Goal: Transaction & Acquisition: Purchase product/service

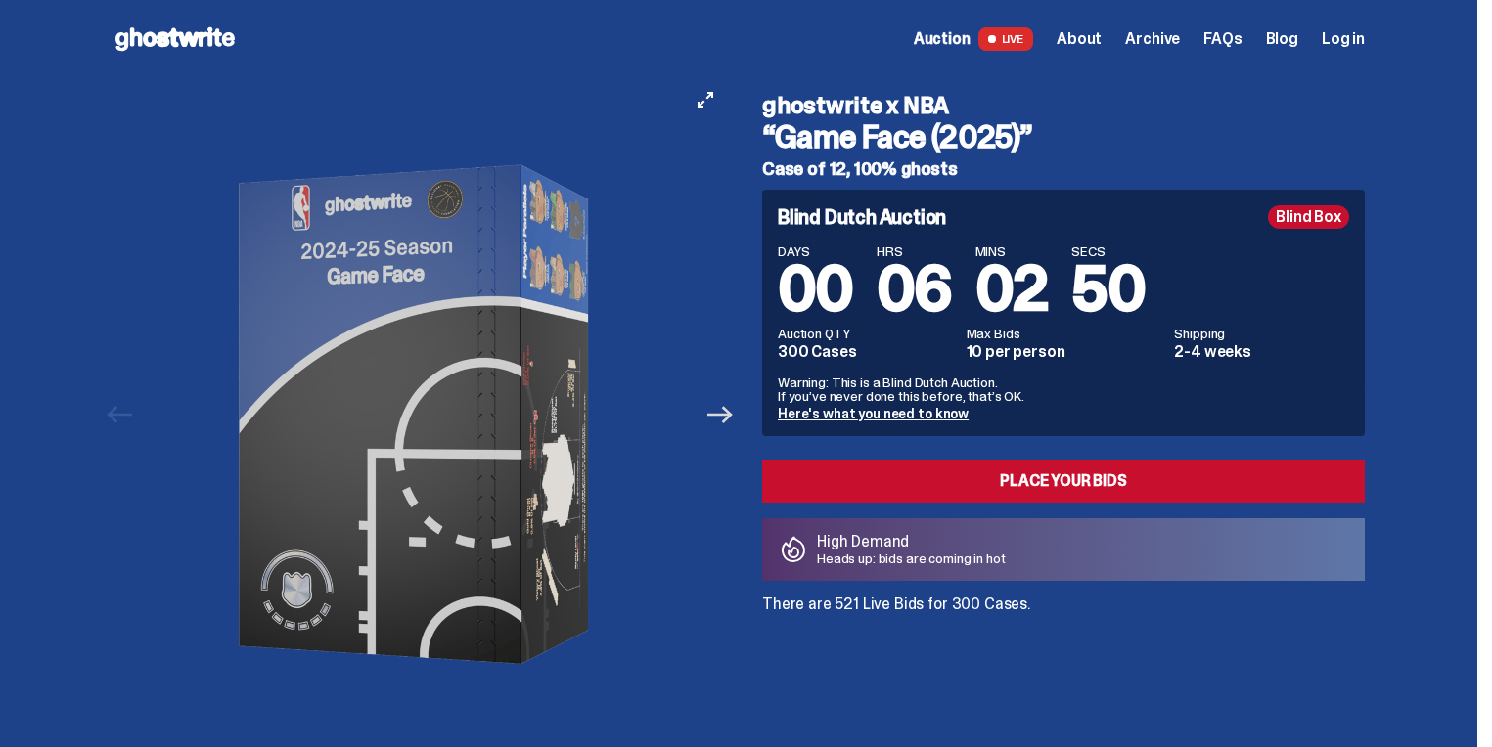
click at [717, 411] on icon "Next" at bounding box center [719, 414] width 25 height 25
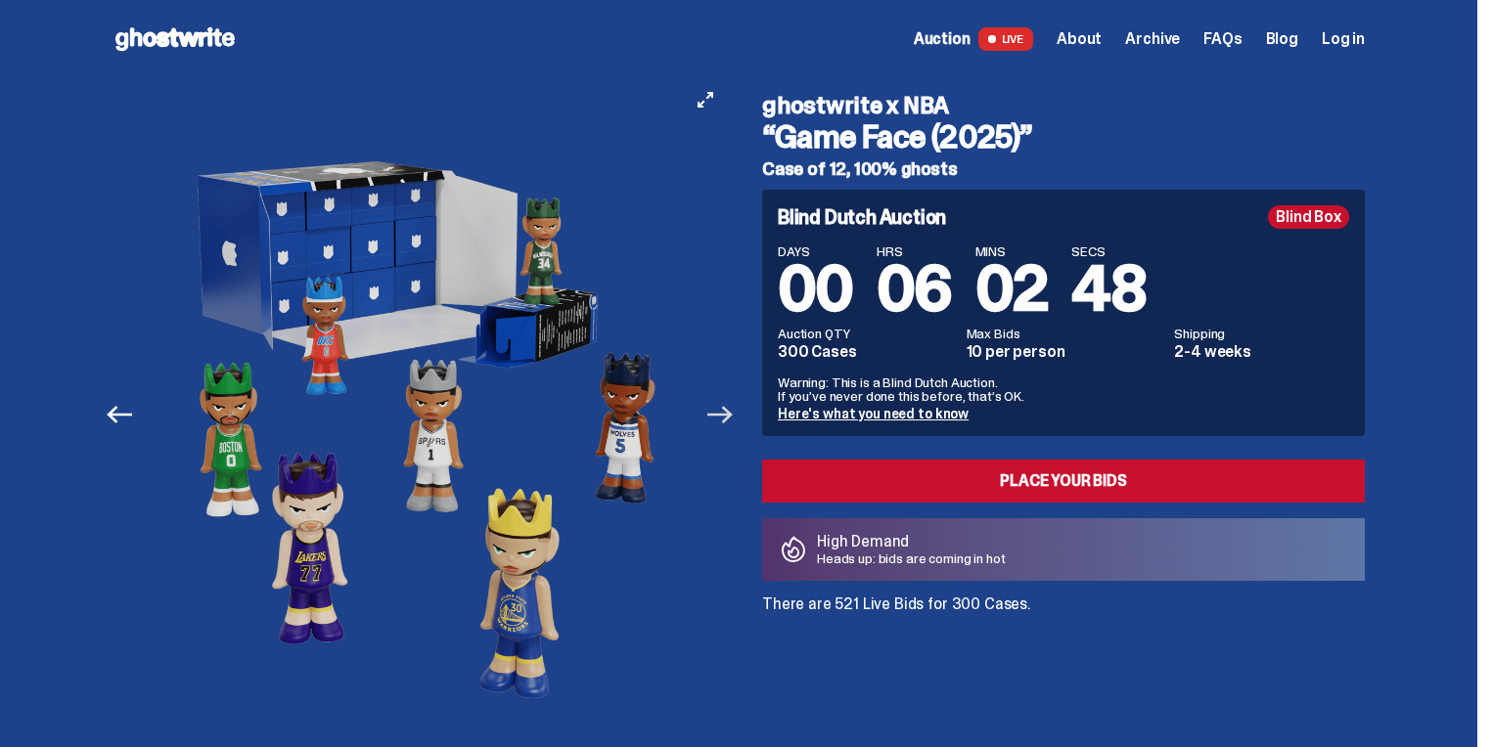
click at [727, 410] on icon "Next" at bounding box center [719, 414] width 25 height 25
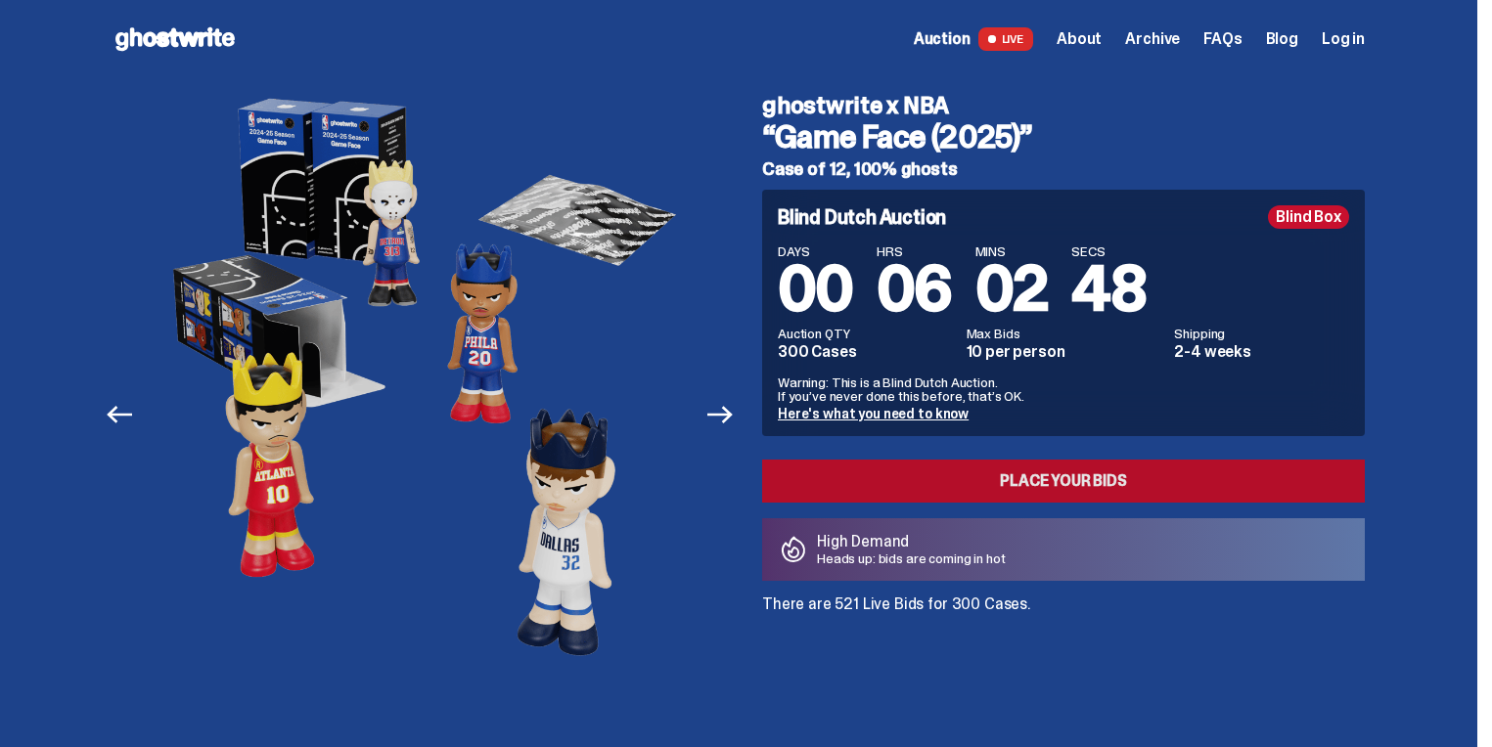
click at [942, 471] on link "Place your Bids" at bounding box center [1063, 481] width 602 height 43
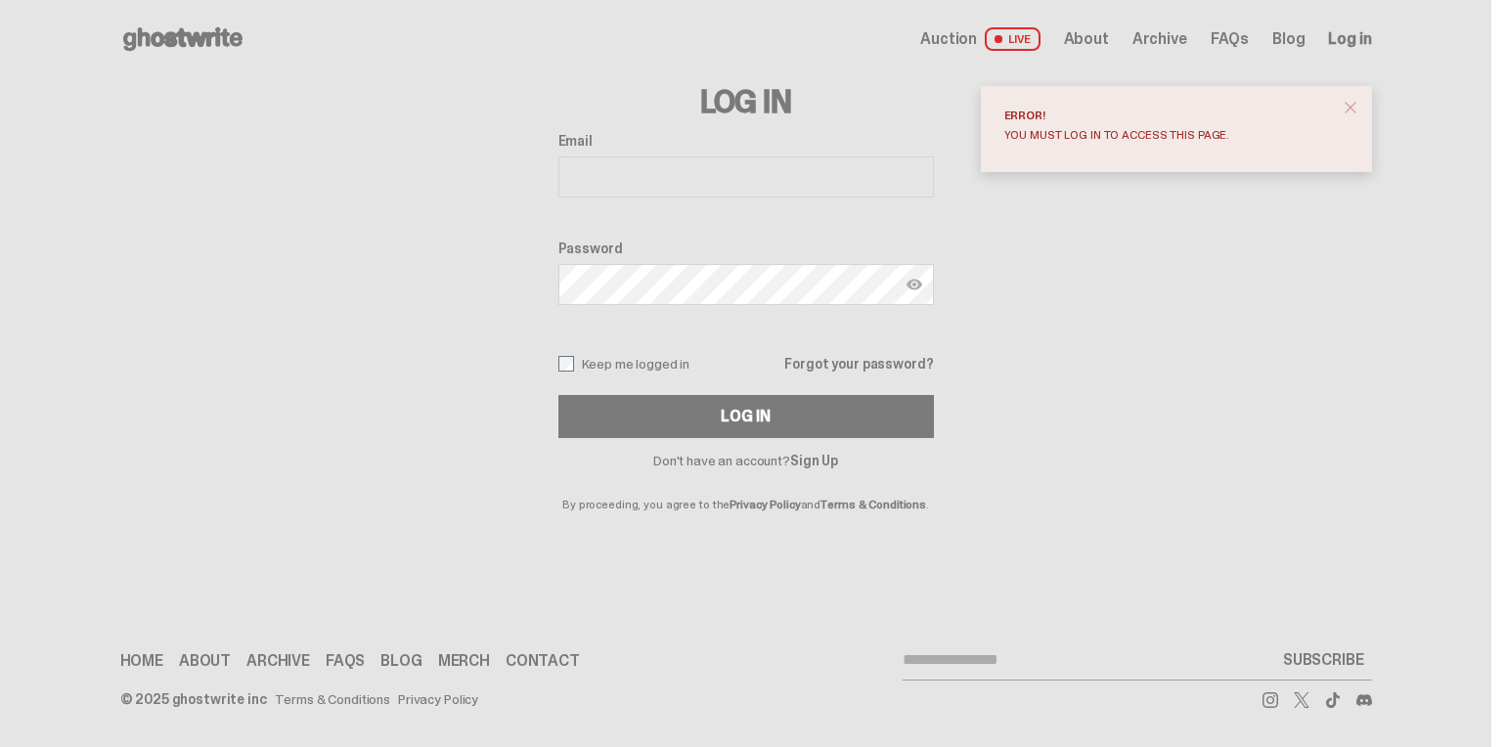
click at [628, 182] on input "Email" at bounding box center [746, 176] width 376 height 41
click at [835, 458] on link "Sign Up" at bounding box center [814, 461] width 48 height 18
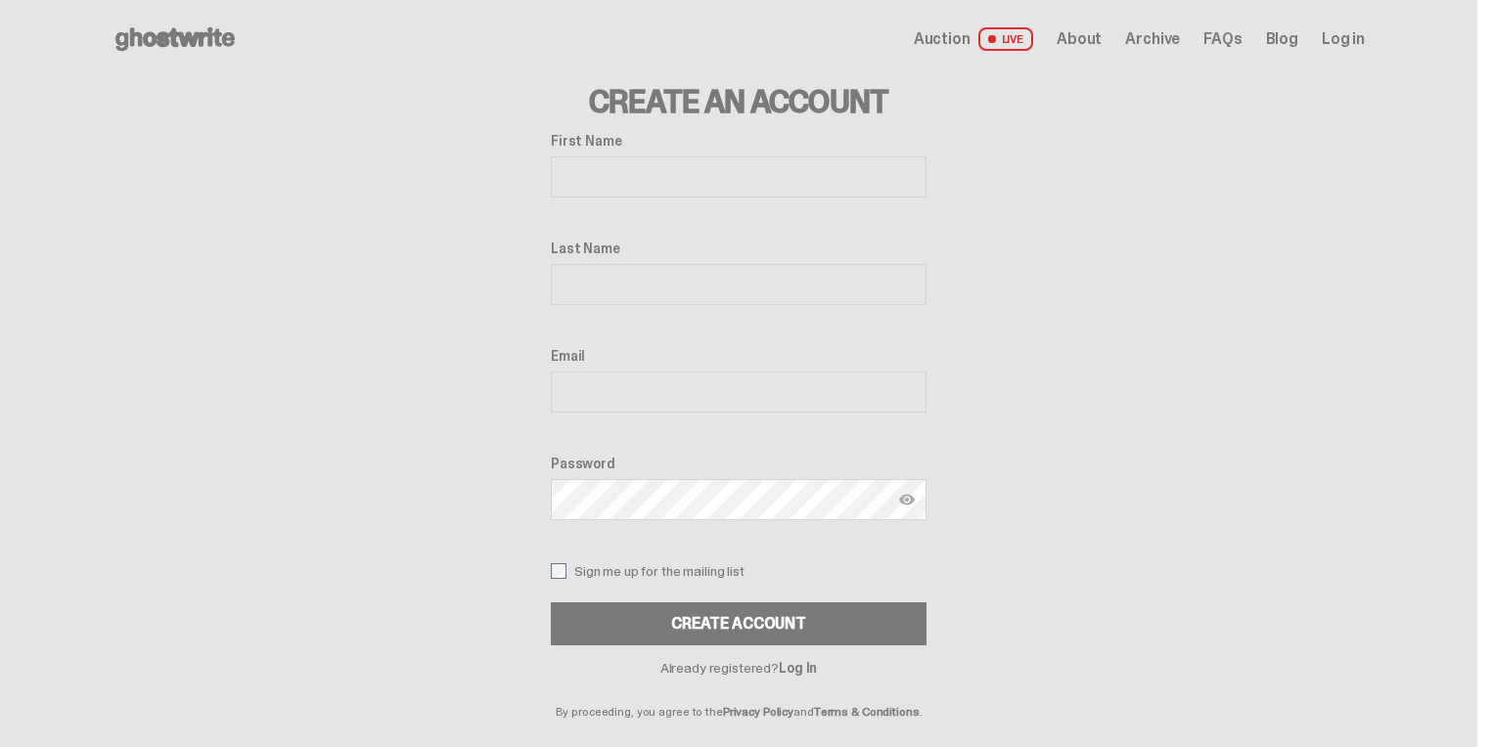
click at [658, 181] on input "First Name" at bounding box center [739, 176] width 376 height 41
type input "******"
type input "**********"
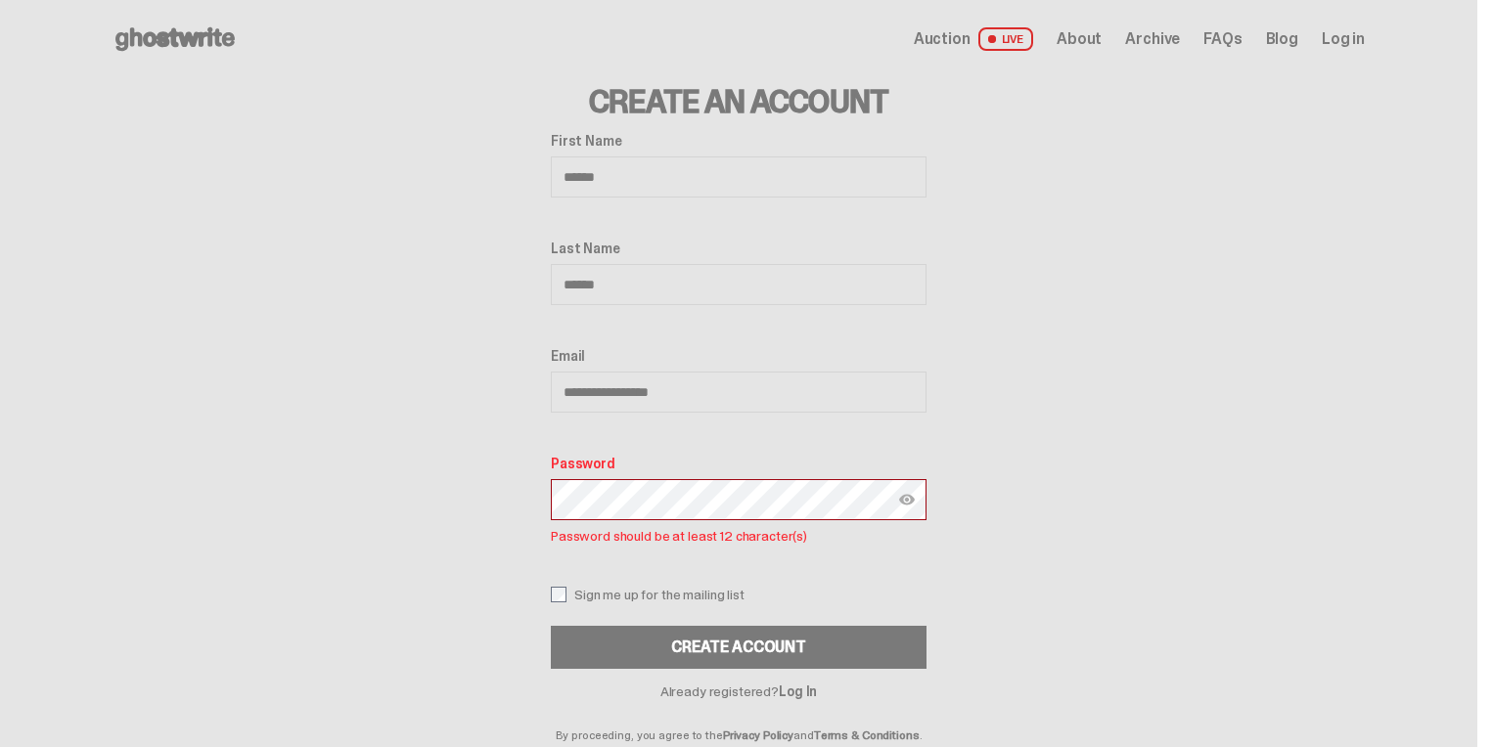
click at [914, 504] on div at bounding box center [739, 499] width 376 height 41
click at [914, 504] on img at bounding box center [907, 500] width 16 height 16
click at [696, 653] on div "Create Account" at bounding box center [738, 648] width 135 height 16
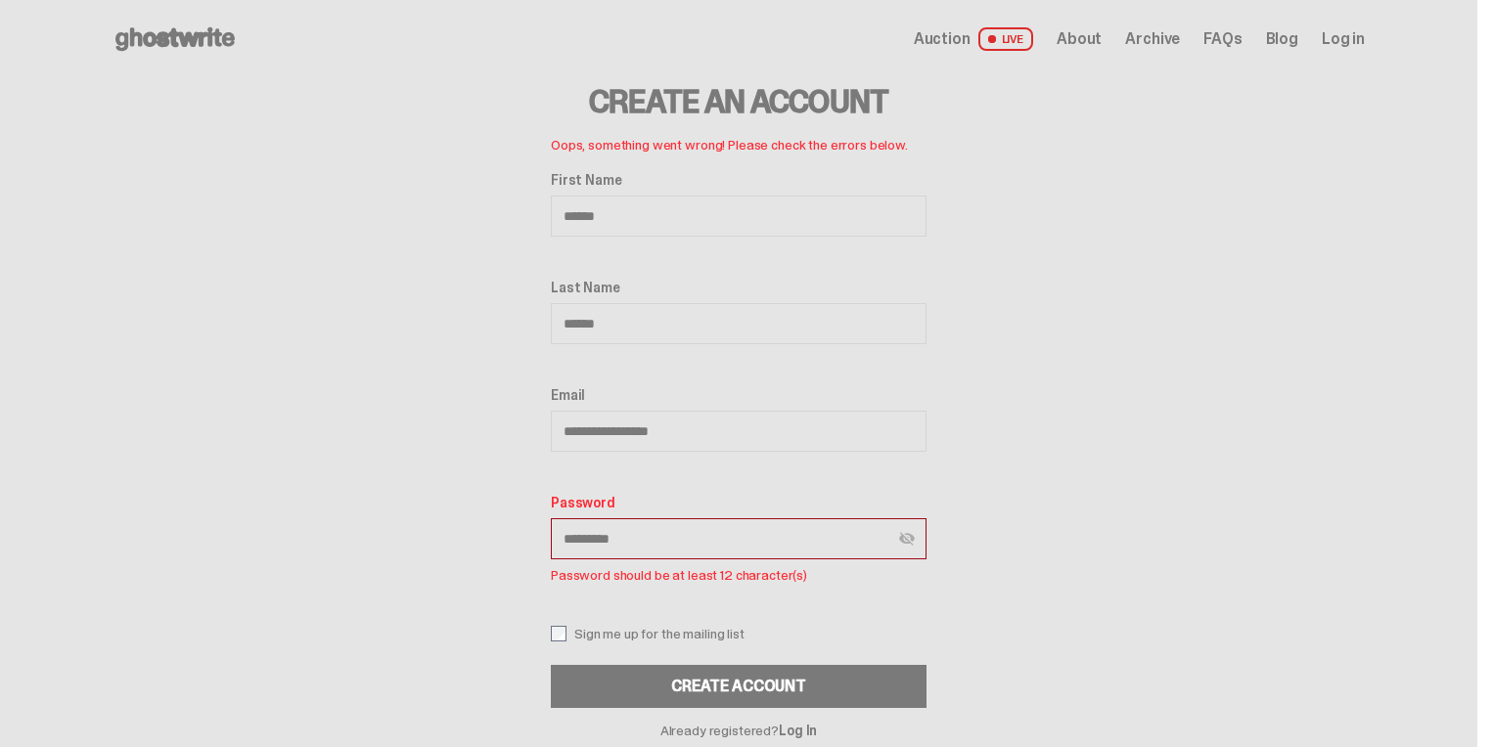
click at [728, 518] on input "*********" at bounding box center [739, 538] width 376 height 41
drag, startPoint x: 709, startPoint y: 529, endPoint x: 481, endPoint y: 506, distance: 229.1
click at [481, 506] on div "**********" at bounding box center [738, 429] width 1252 height 702
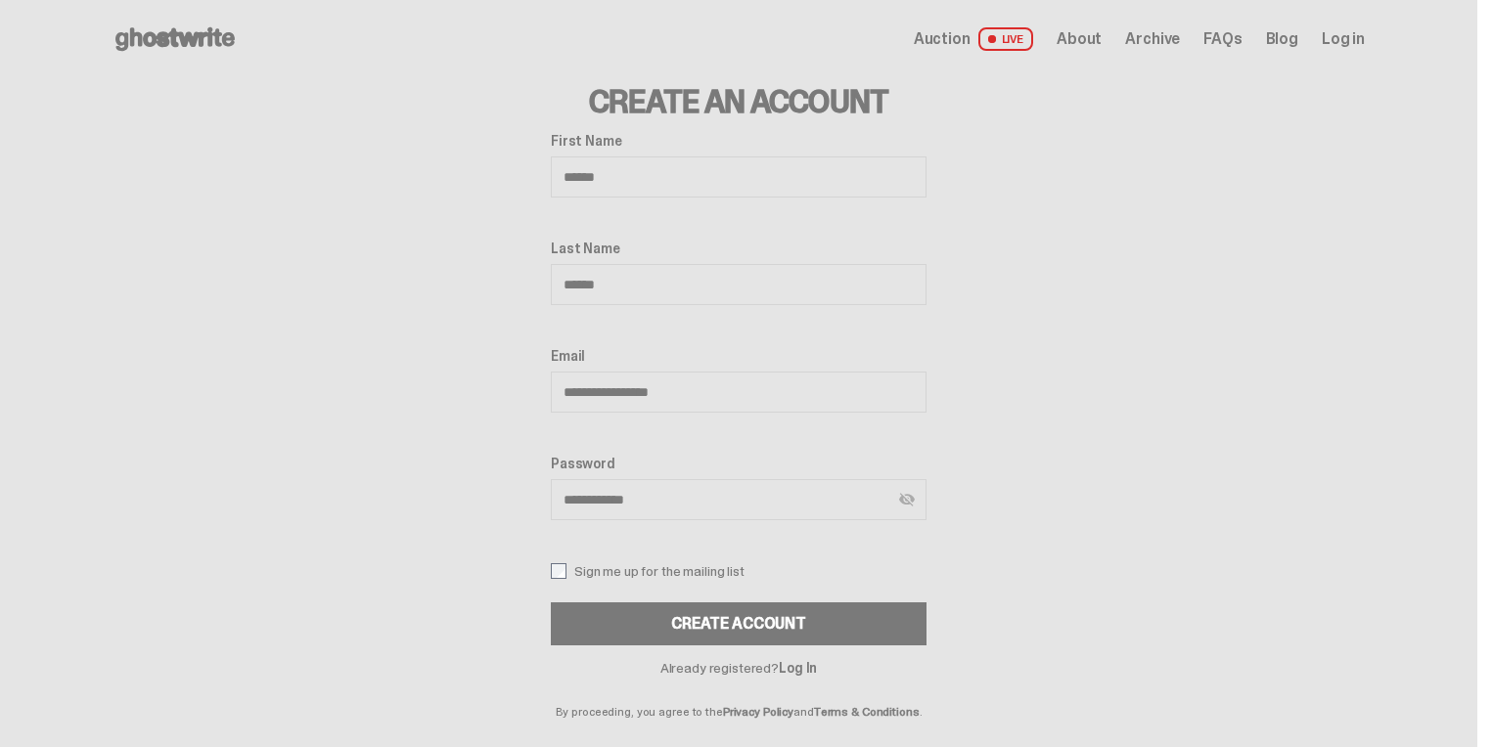
type input "**********"
click at [758, 626] on button "CREATE ACCOUNT" at bounding box center [739, 623] width 376 height 43
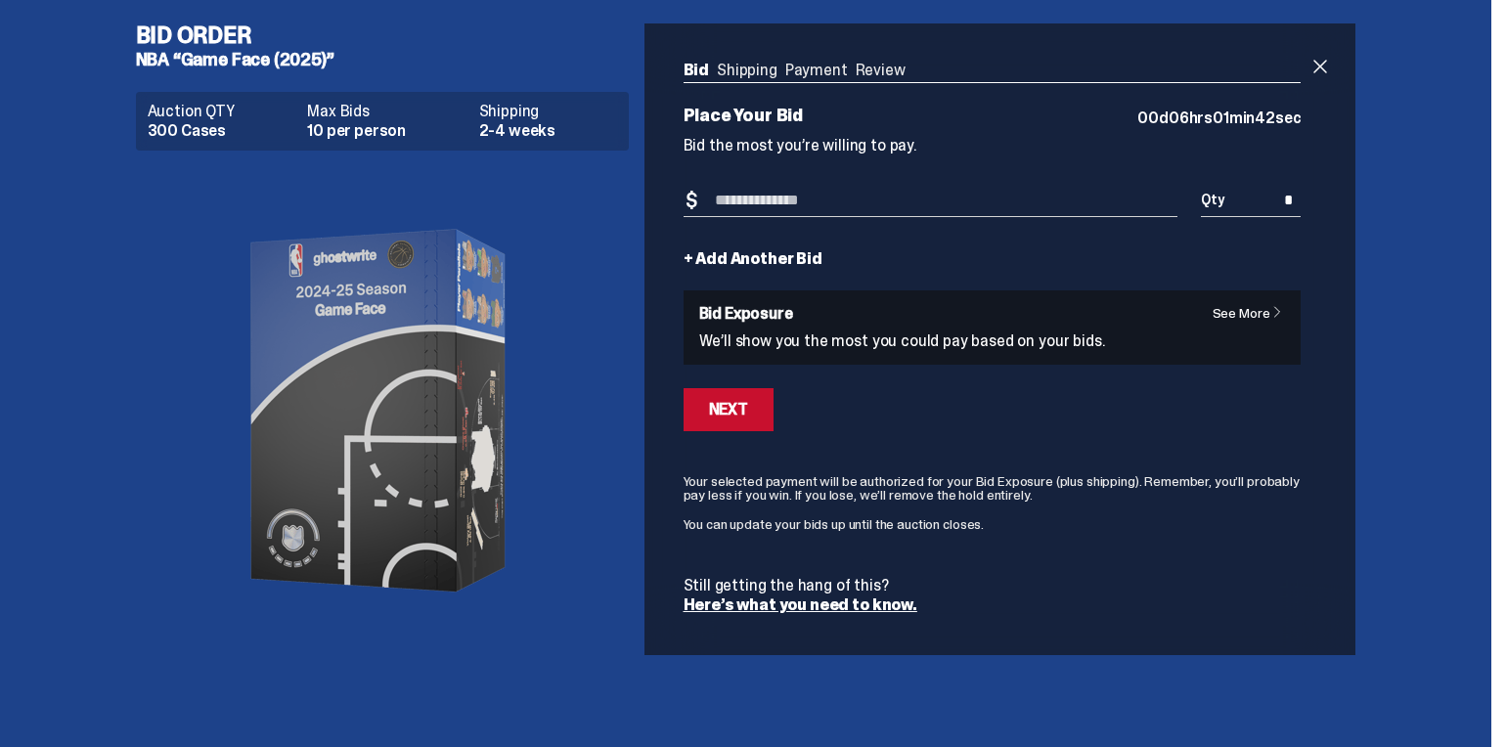
drag, startPoint x: 1262, startPoint y: 306, endPoint x: 1180, endPoint y: 411, distance: 133.0
click at [1180, 411] on div "Next" at bounding box center [993, 409] width 618 height 43
click at [1252, 311] on link "See More" at bounding box center [1253, 313] width 81 height 14
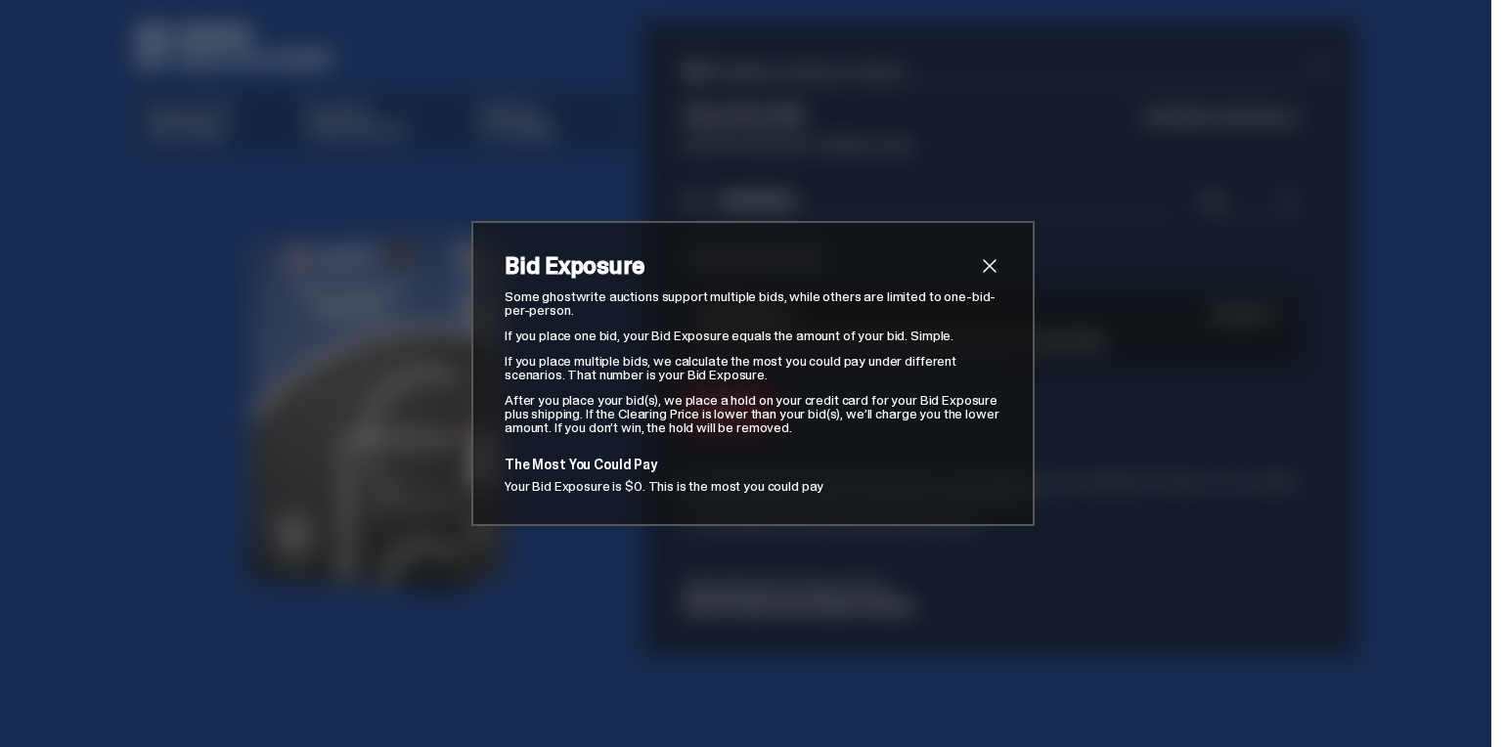
click at [978, 268] on span "close" at bounding box center [989, 265] width 23 height 23
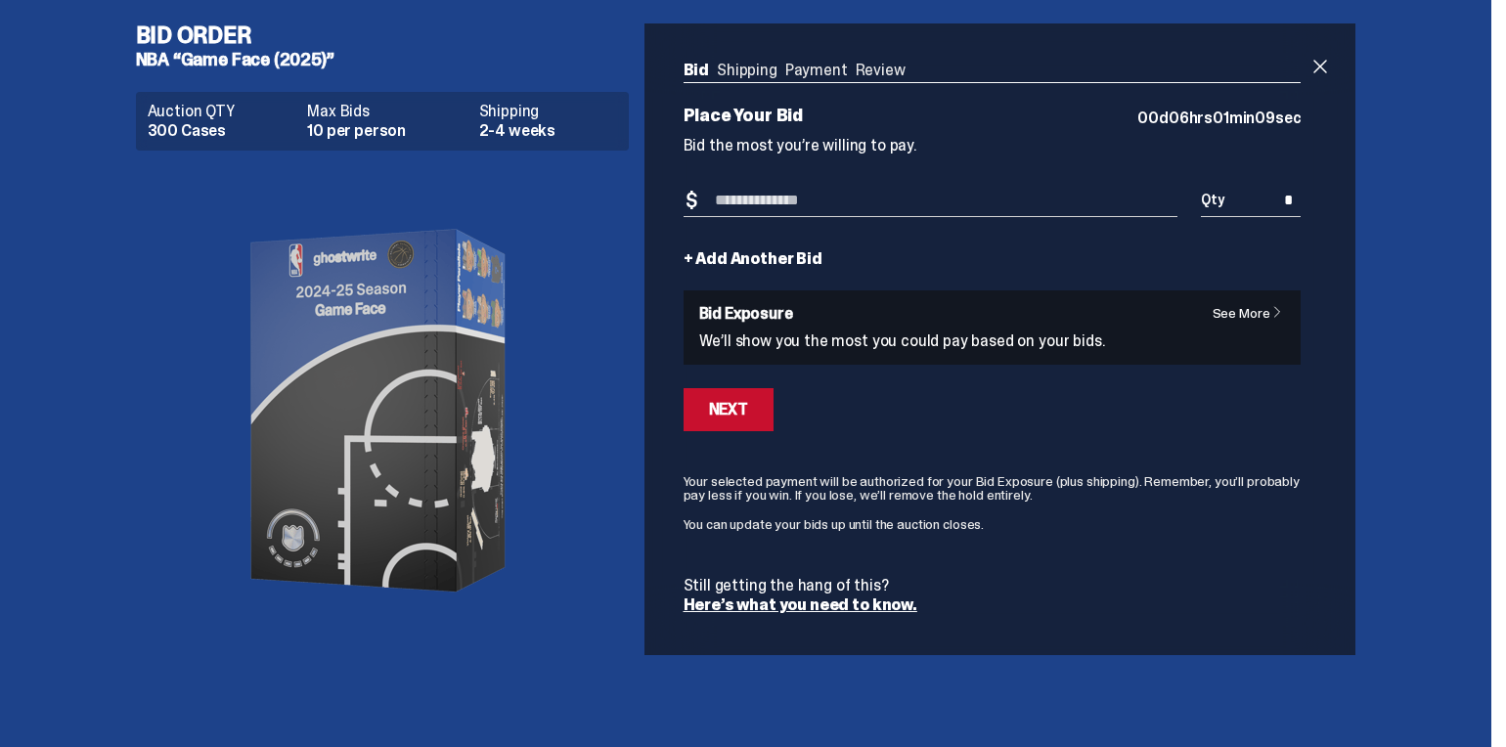
click at [728, 185] on div "Place Your Bid 00 d 06 hrs 01 min 09 sec Bid the most you’re willing to pay. Bi…" at bounding box center [993, 360] width 618 height 507
click at [725, 200] on input "Bid Amount" at bounding box center [931, 201] width 495 height 32
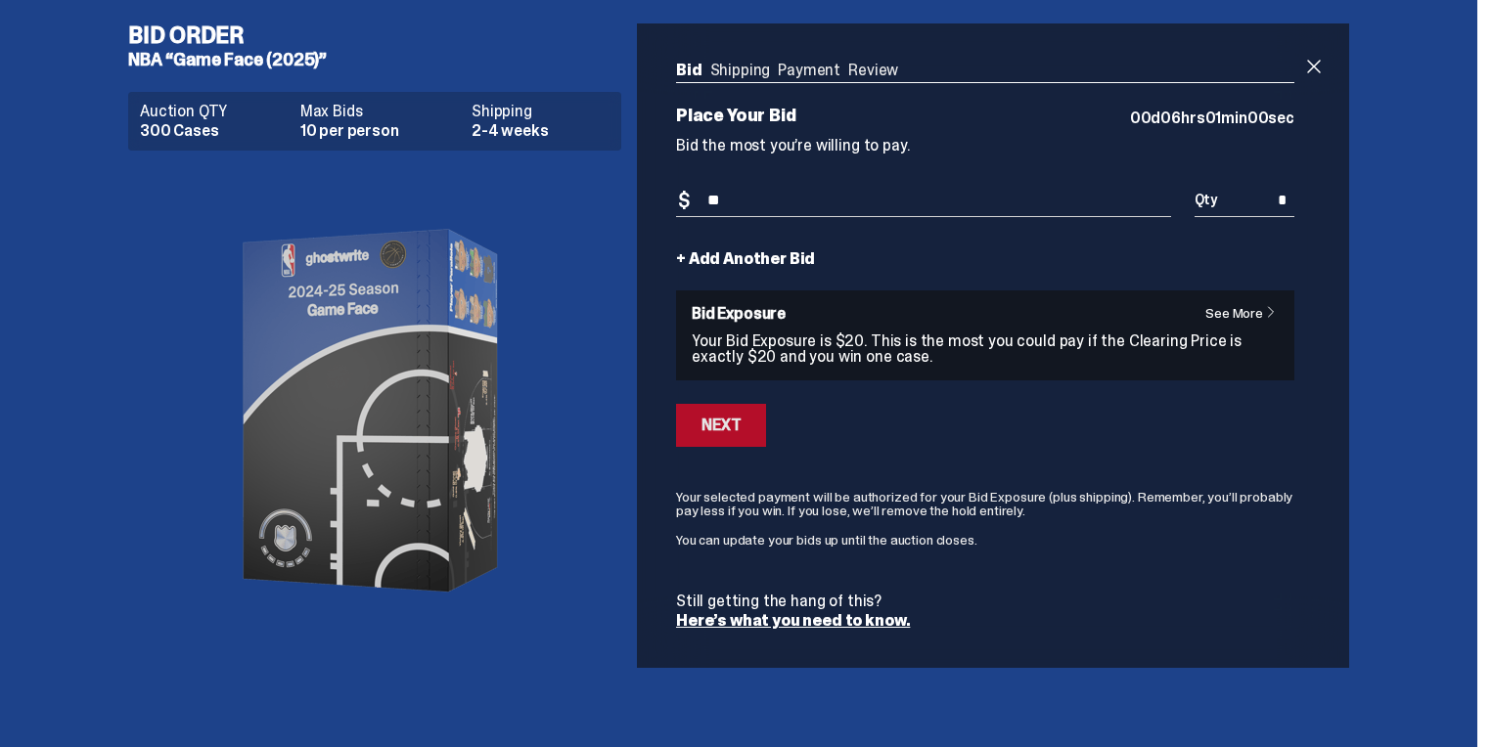
type input "**"
click at [739, 414] on button "Next" at bounding box center [721, 425] width 90 height 43
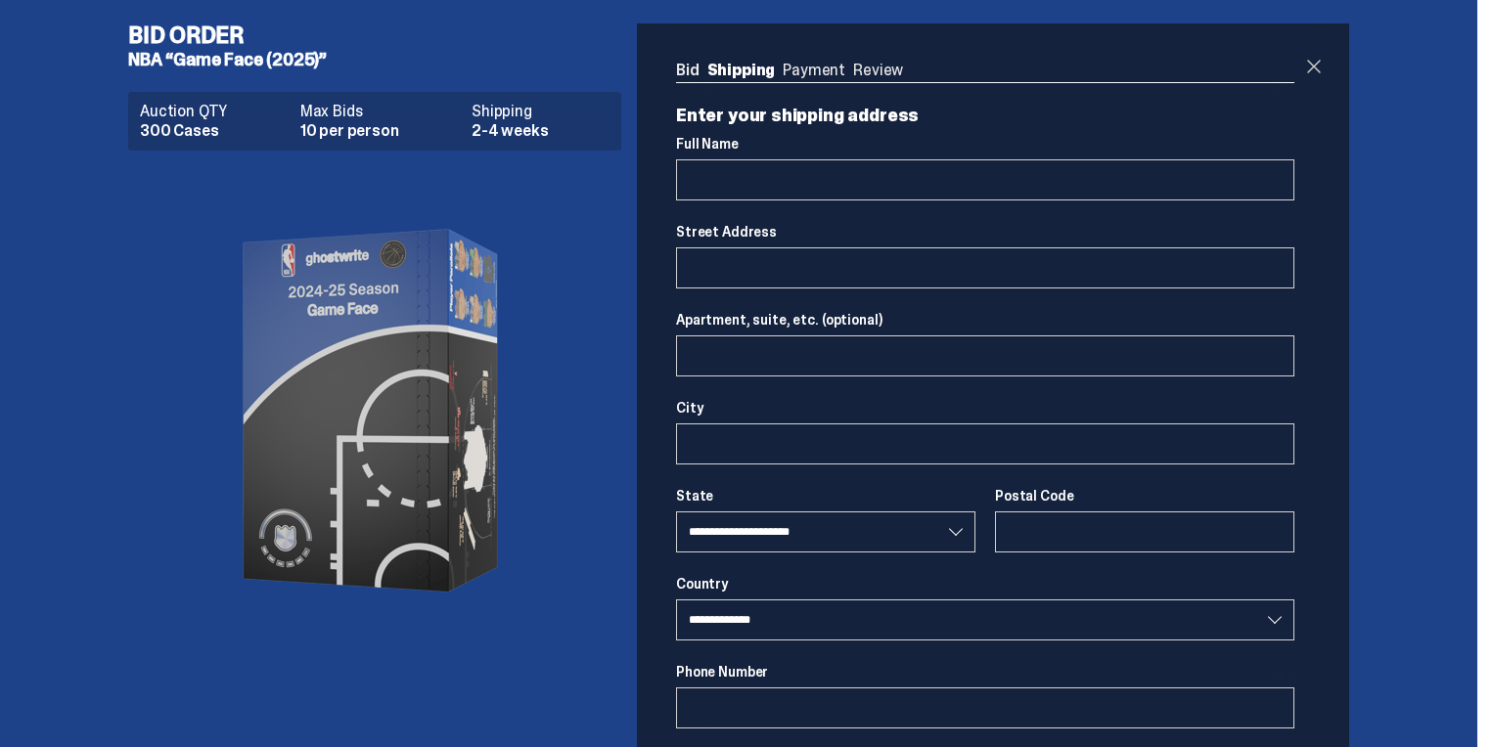
click at [1313, 68] on span at bounding box center [1313, 66] width 23 height 23
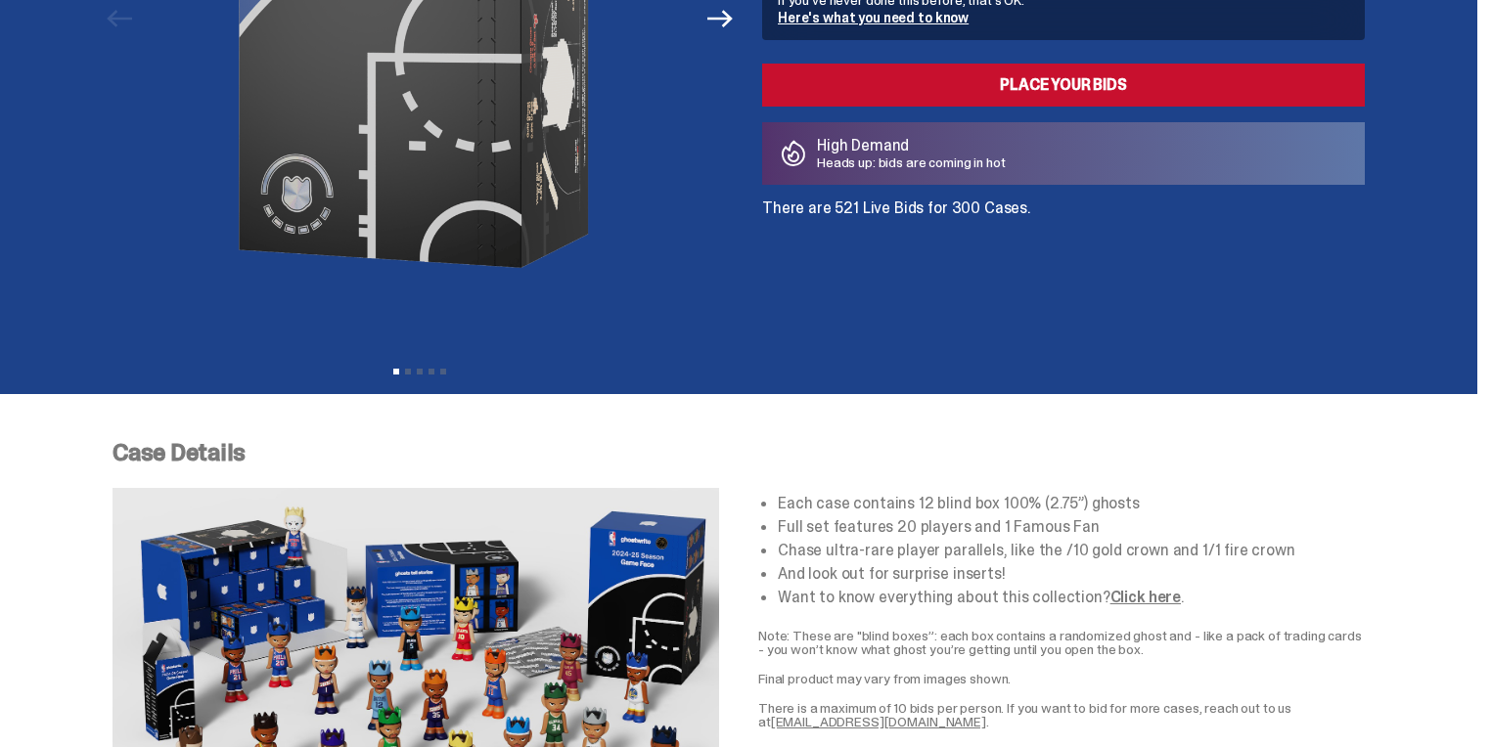
scroll to position [391, 0]
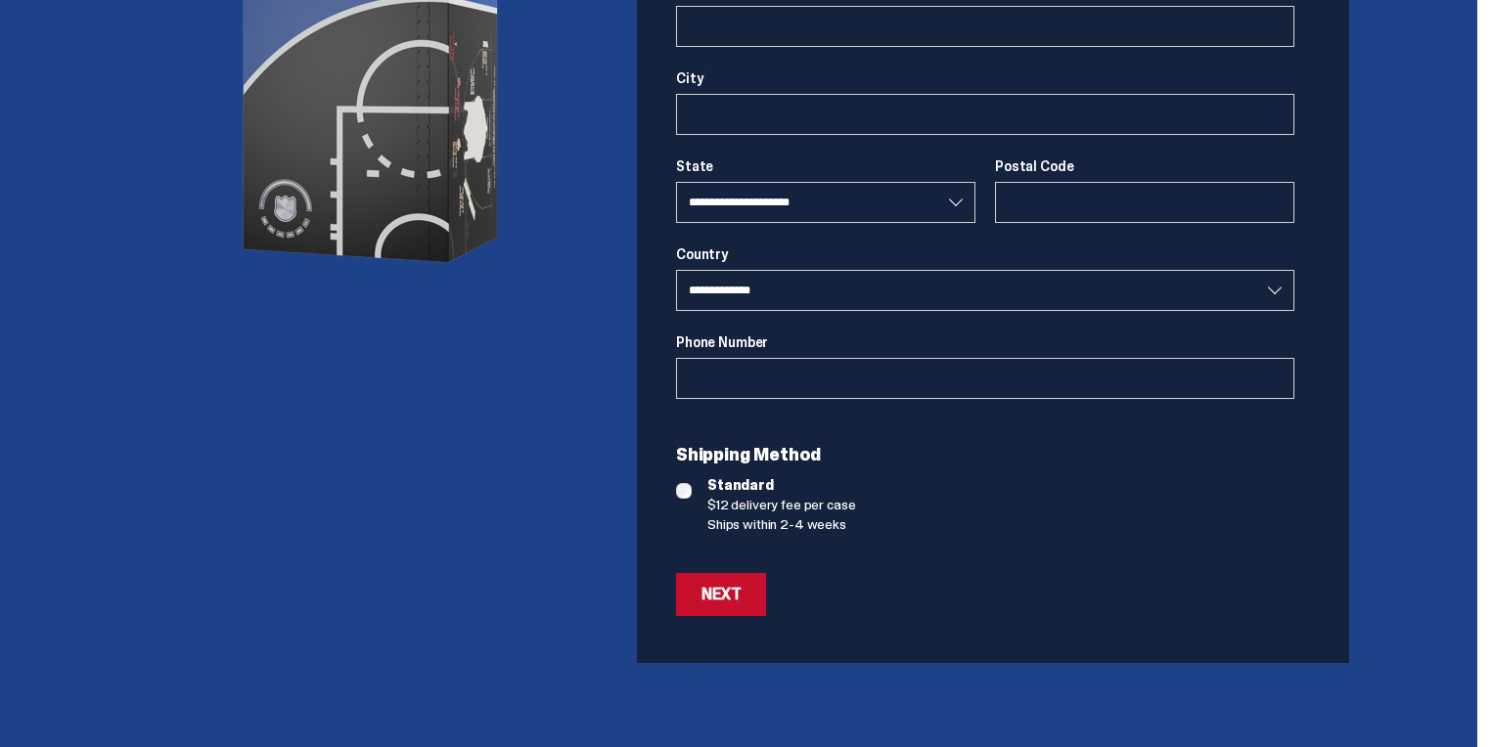
scroll to position [5, 0]
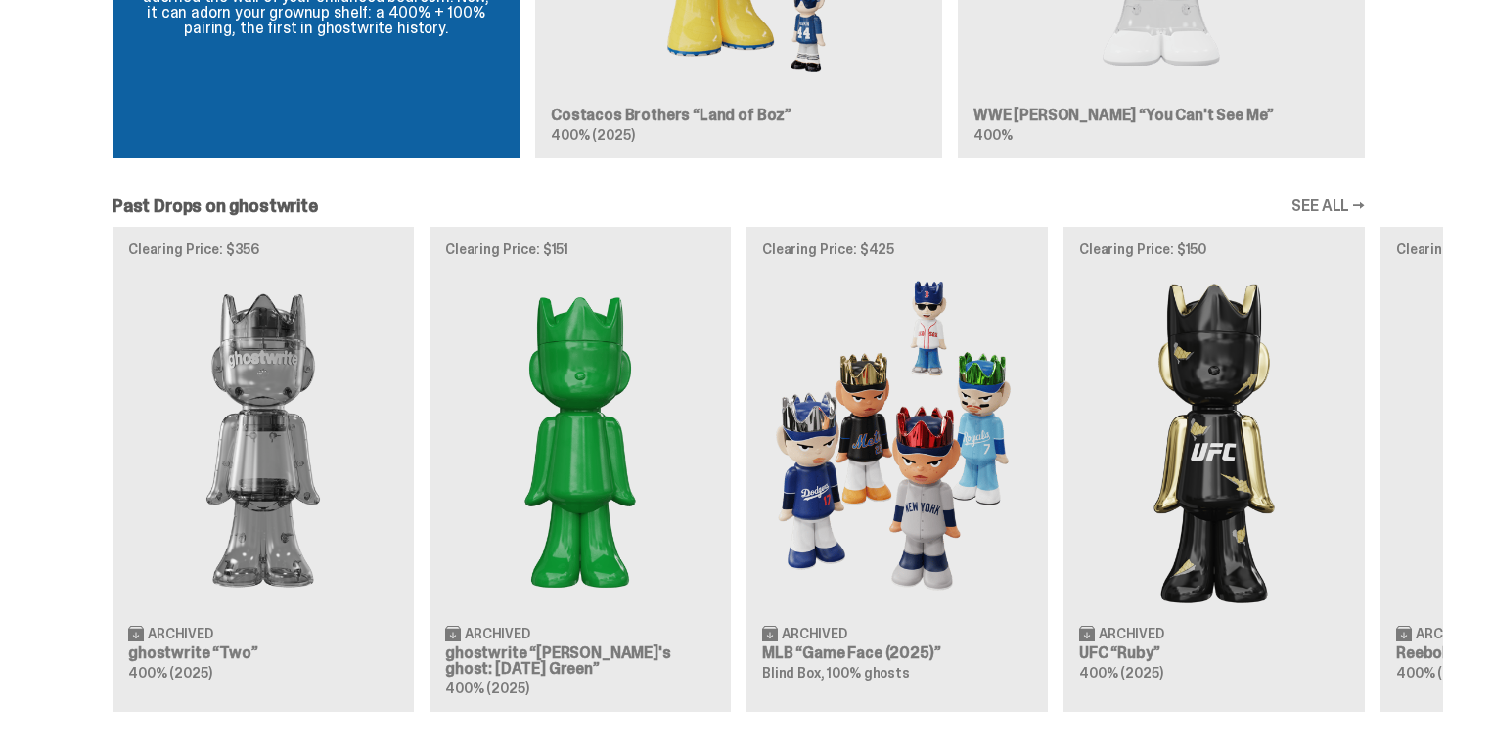
scroll to position [2249, 0]
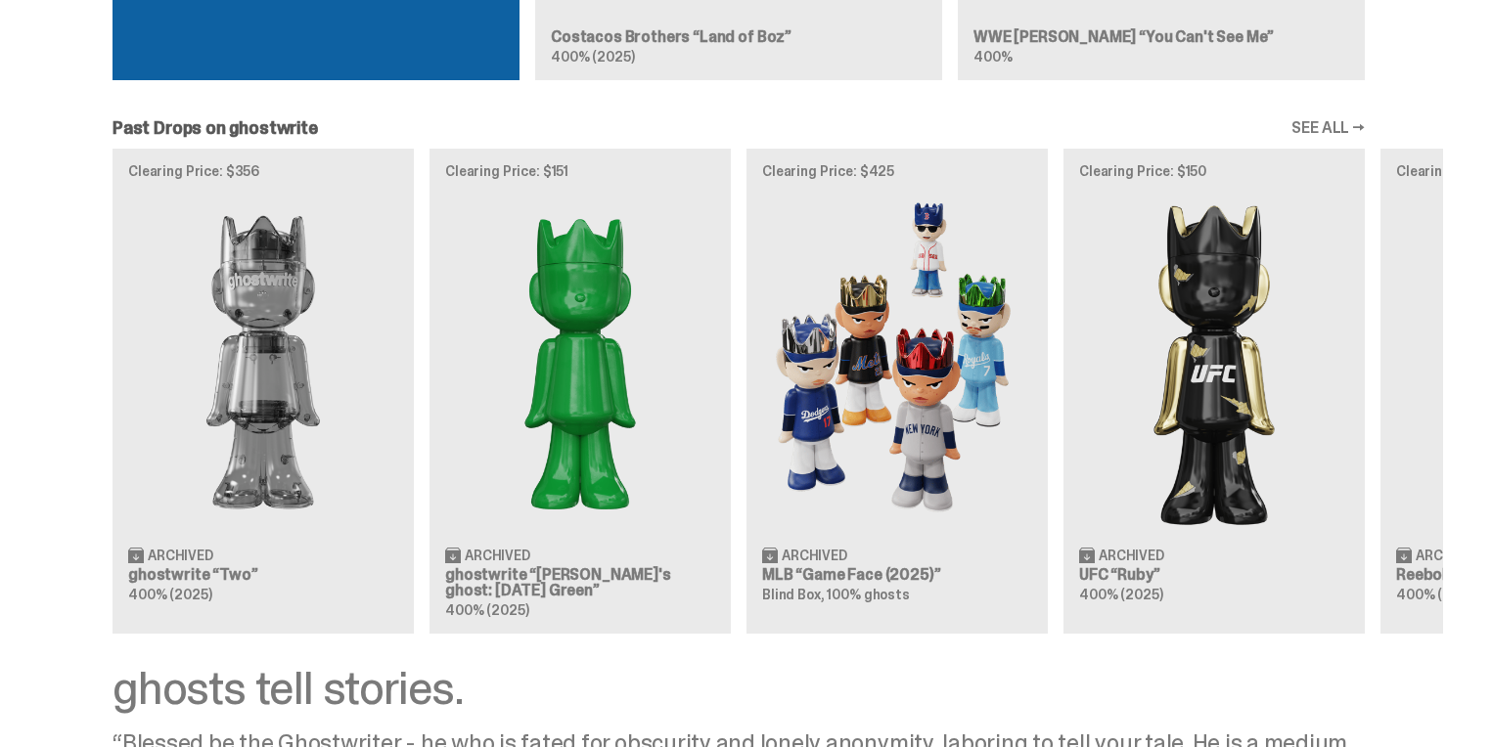
click at [1344, 134] on link "SEE ALL →" at bounding box center [1327, 128] width 73 height 16
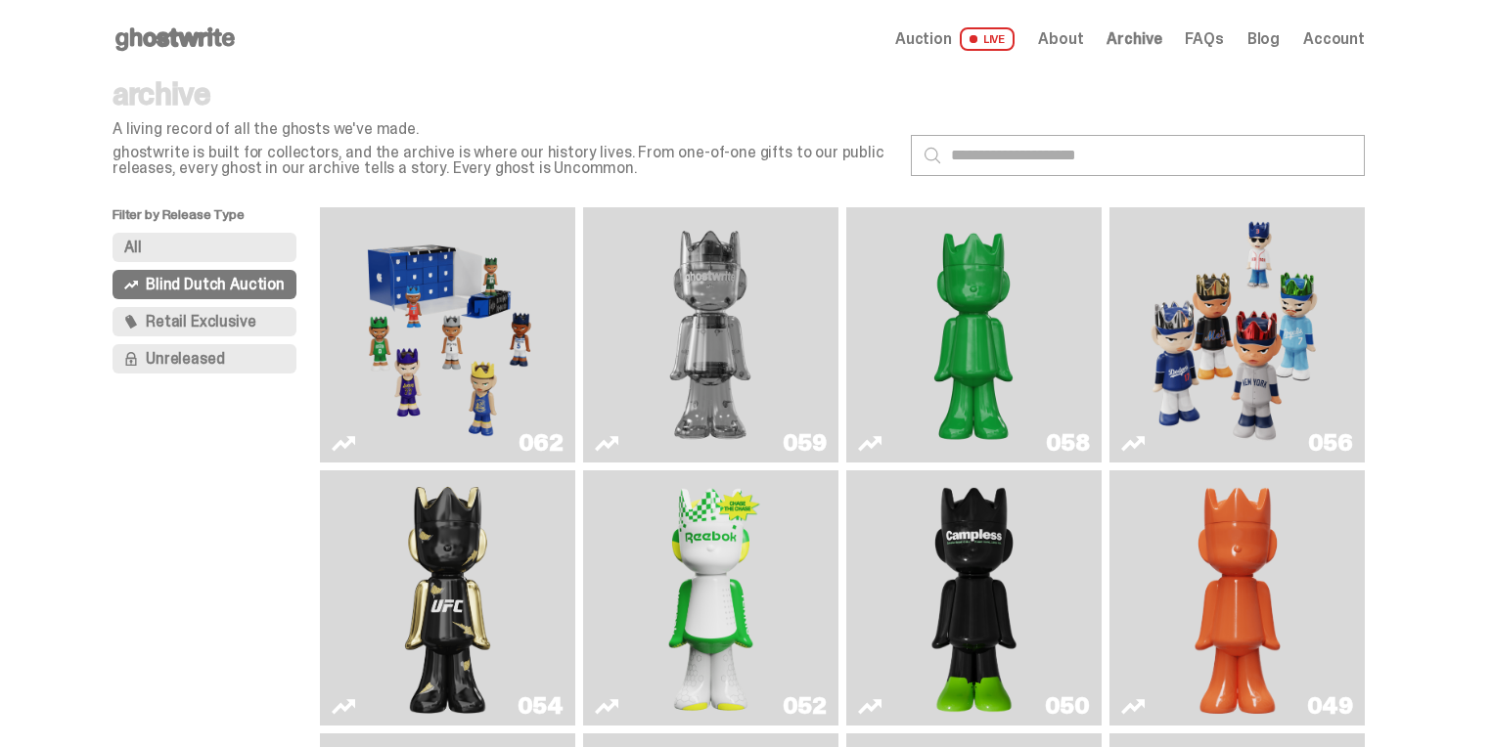
click at [179, 356] on span "Unreleased" at bounding box center [185, 359] width 78 height 16
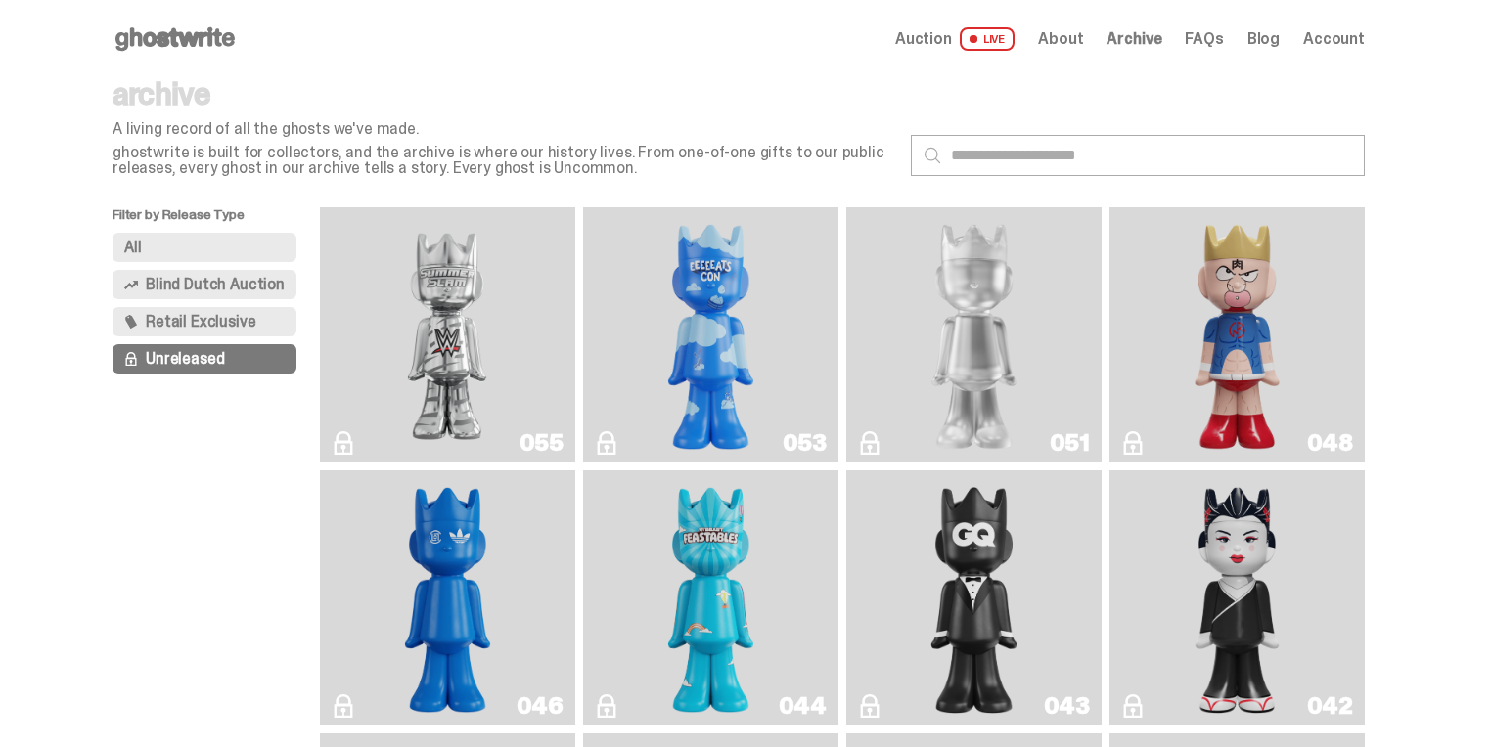
click at [207, 323] on span "Retail Exclusive" at bounding box center [201, 322] width 110 height 16
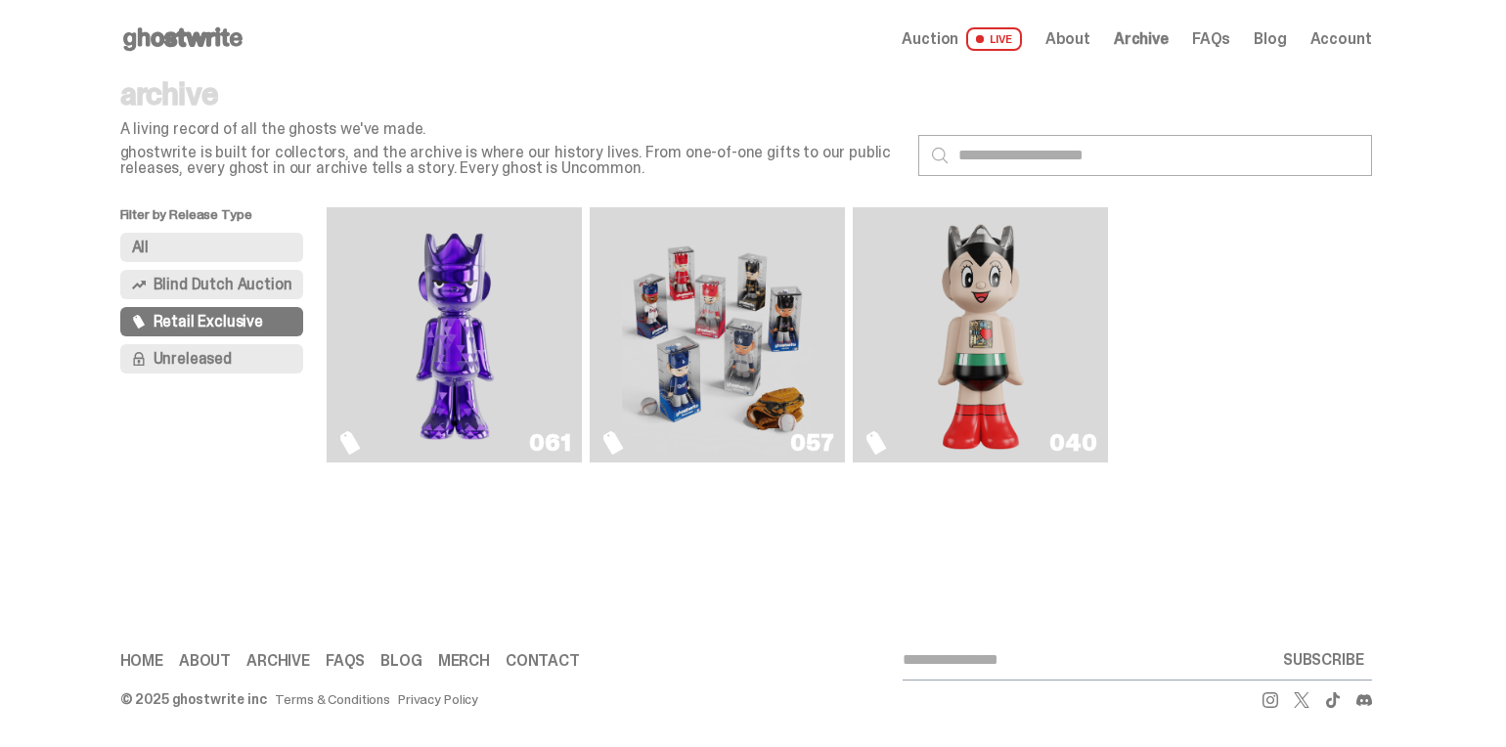
click at [712, 334] on img "Game Face (2025)" at bounding box center [718, 335] width 192 height 240
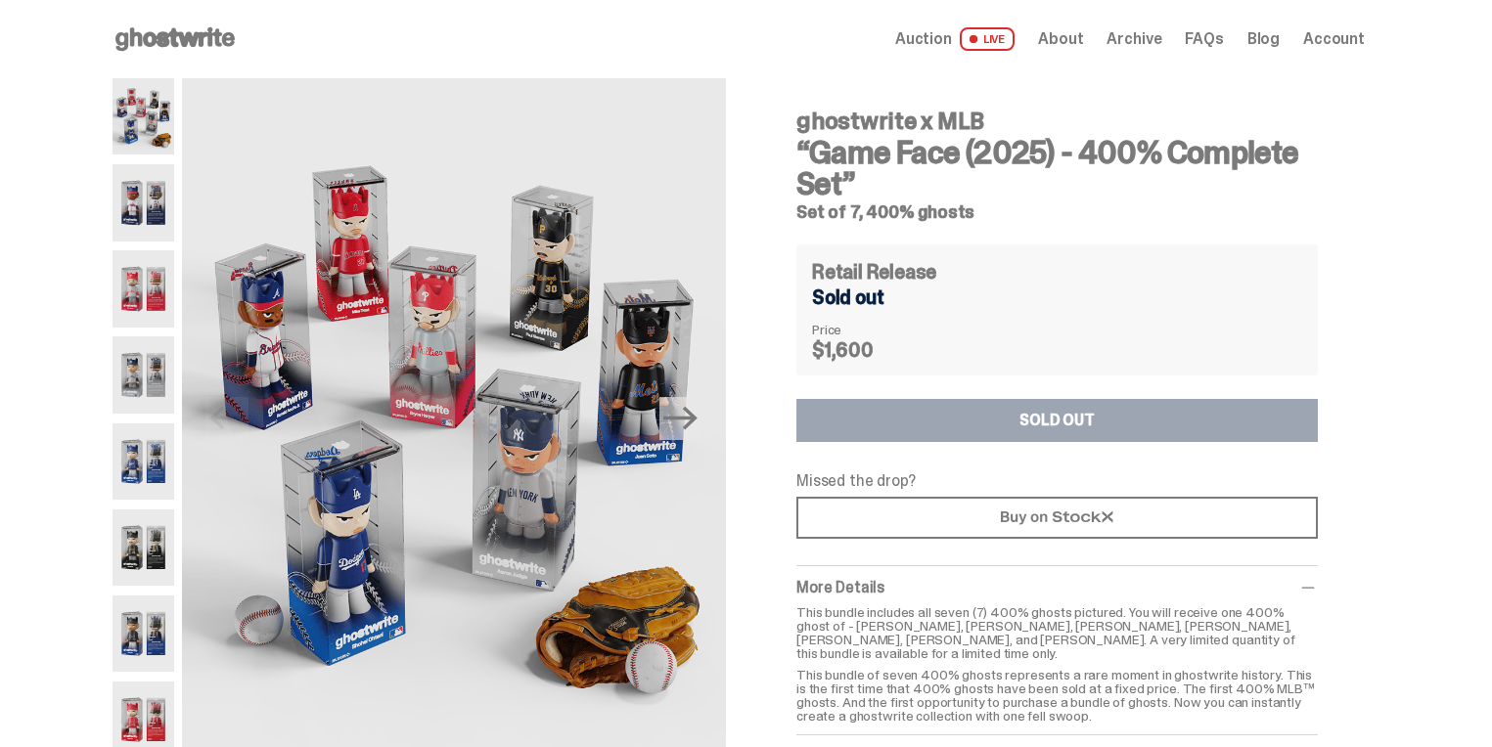
click at [148, 205] on img at bounding box center [143, 202] width 62 height 76
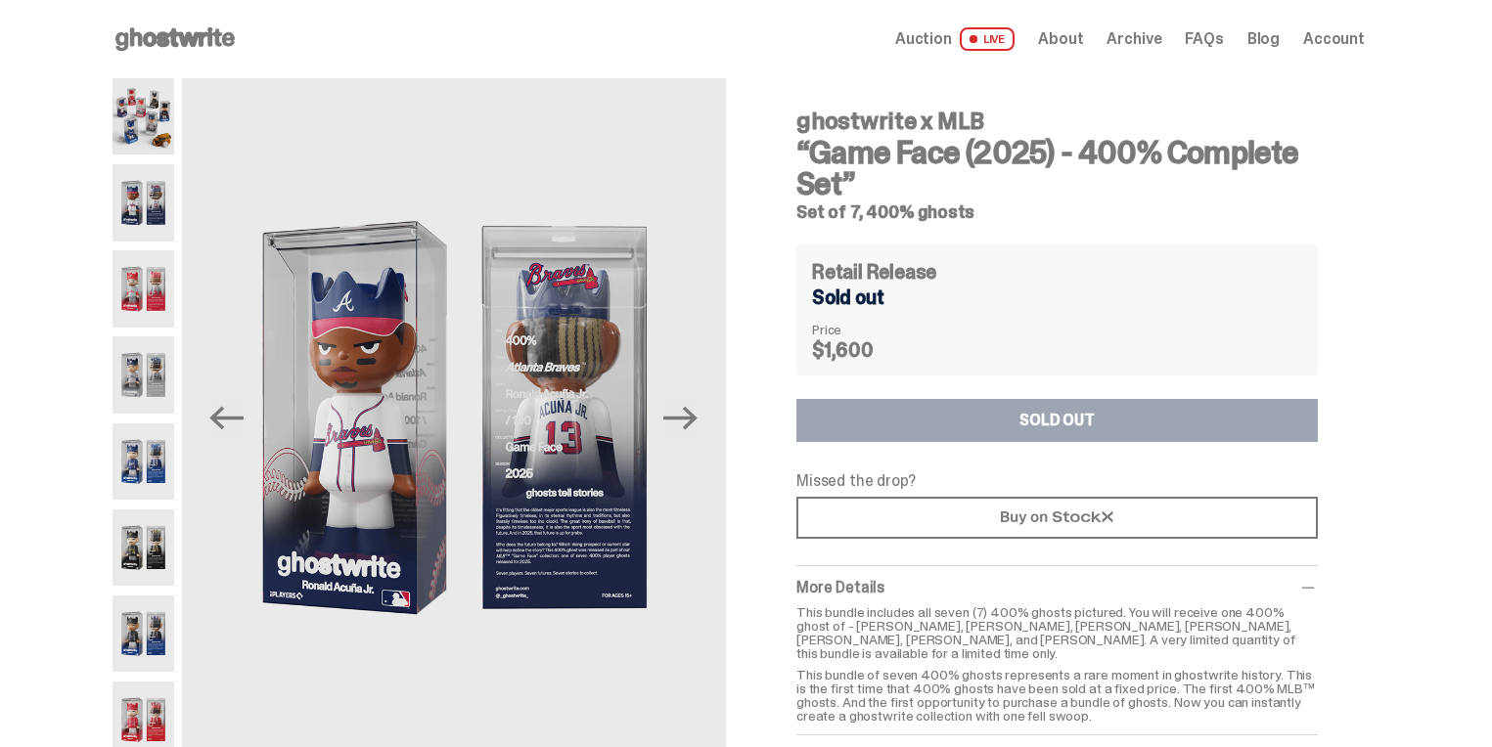
click at [154, 262] on img at bounding box center [143, 288] width 62 height 76
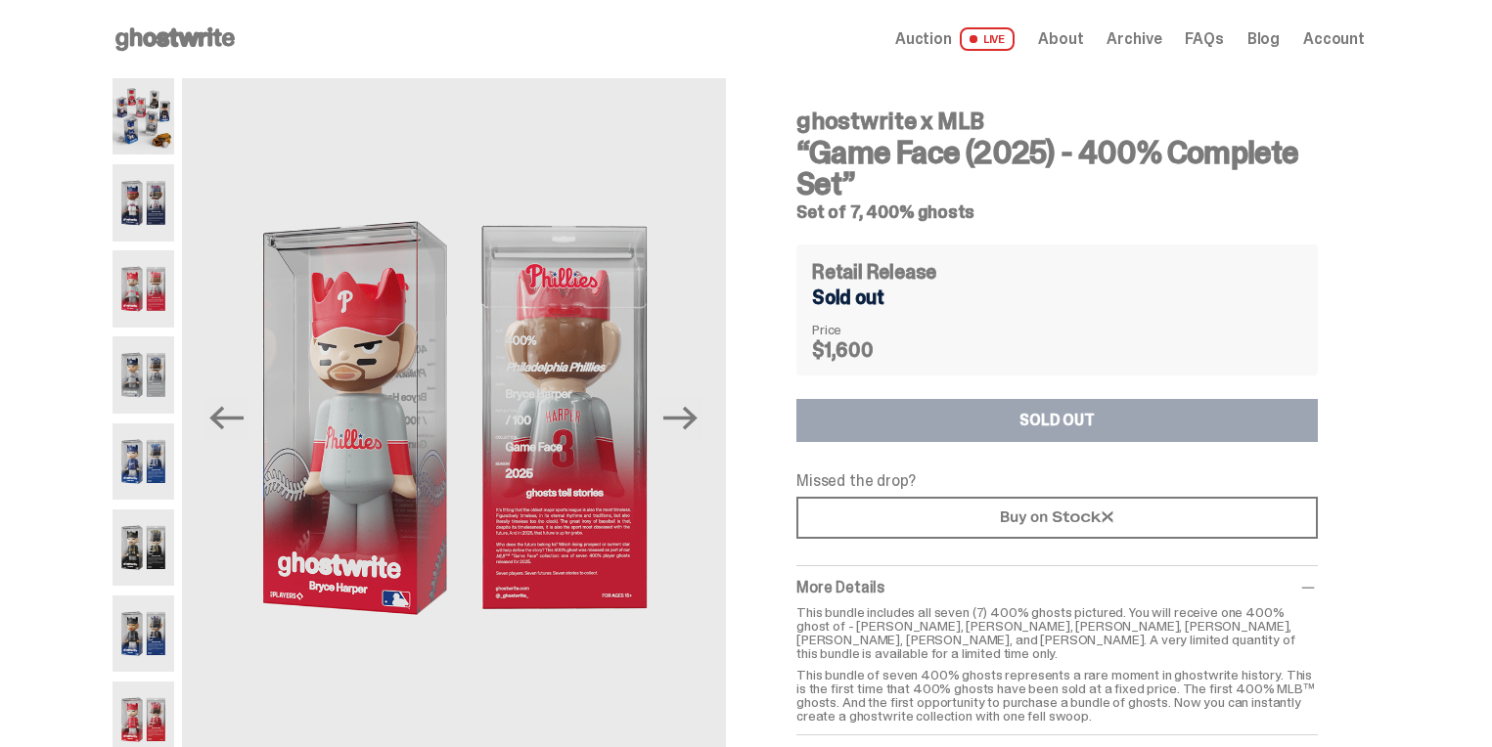
click at [142, 379] on img at bounding box center [143, 374] width 62 height 76
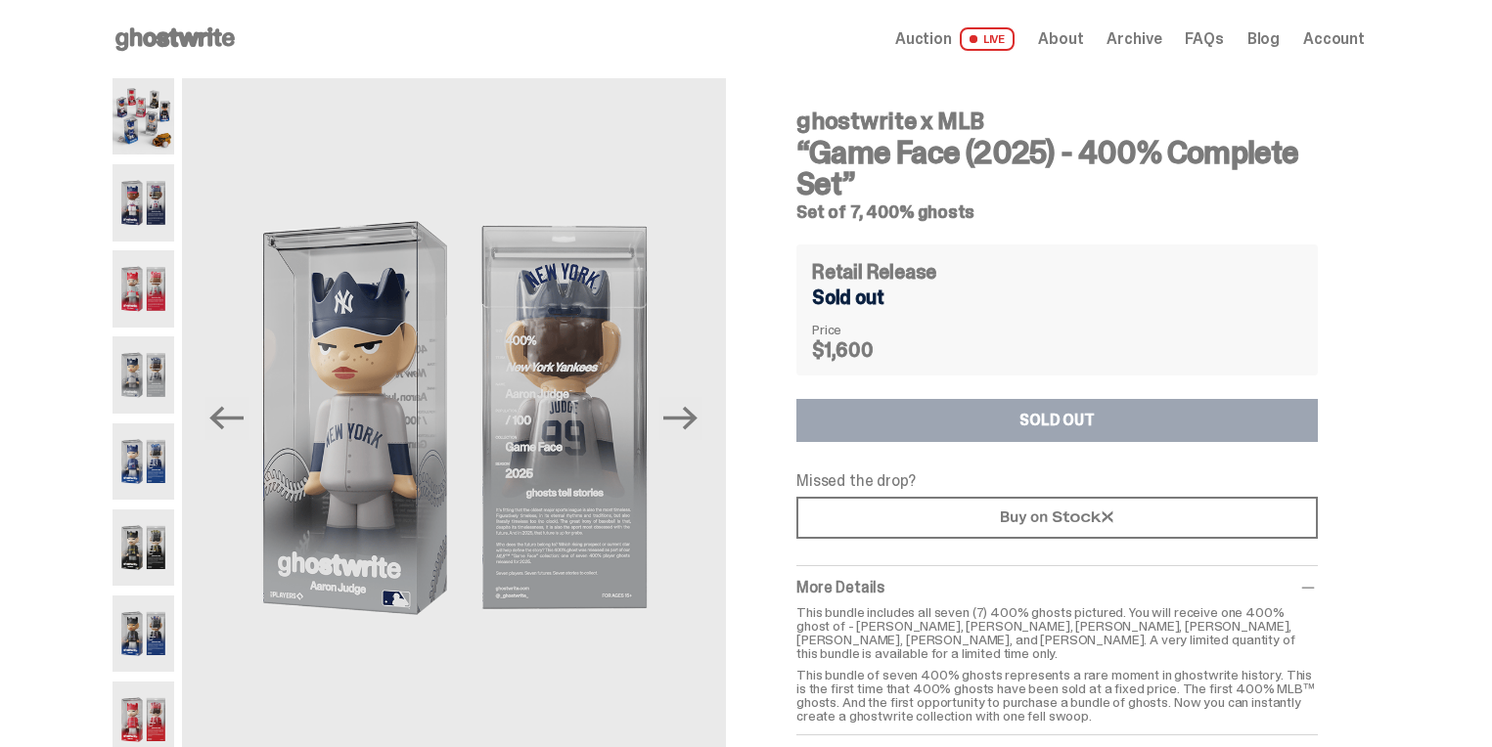
click at [166, 447] on img at bounding box center [143, 461] width 62 height 76
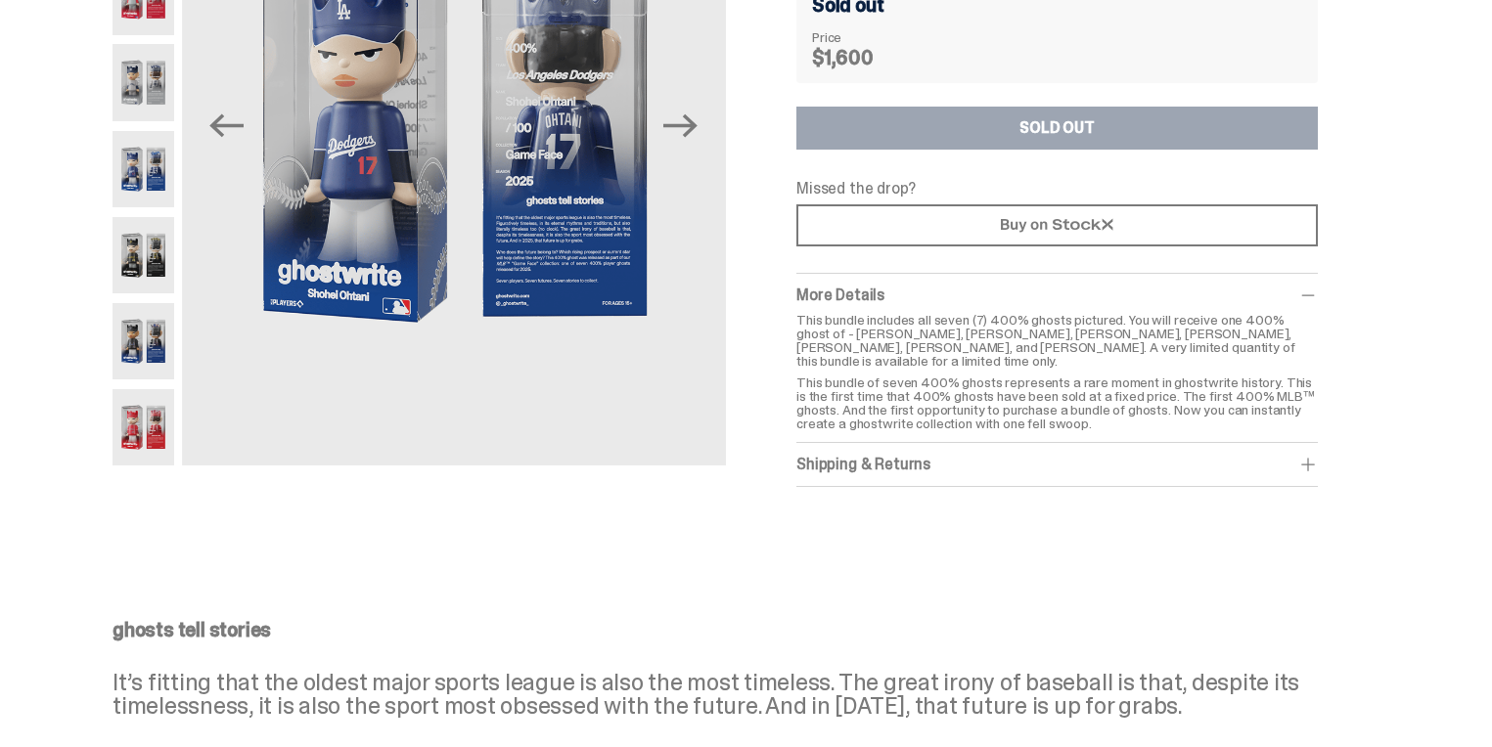
scroll to position [293, 0]
click at [149, 423] on img at bounding box center [143, 426] width 62 height 76
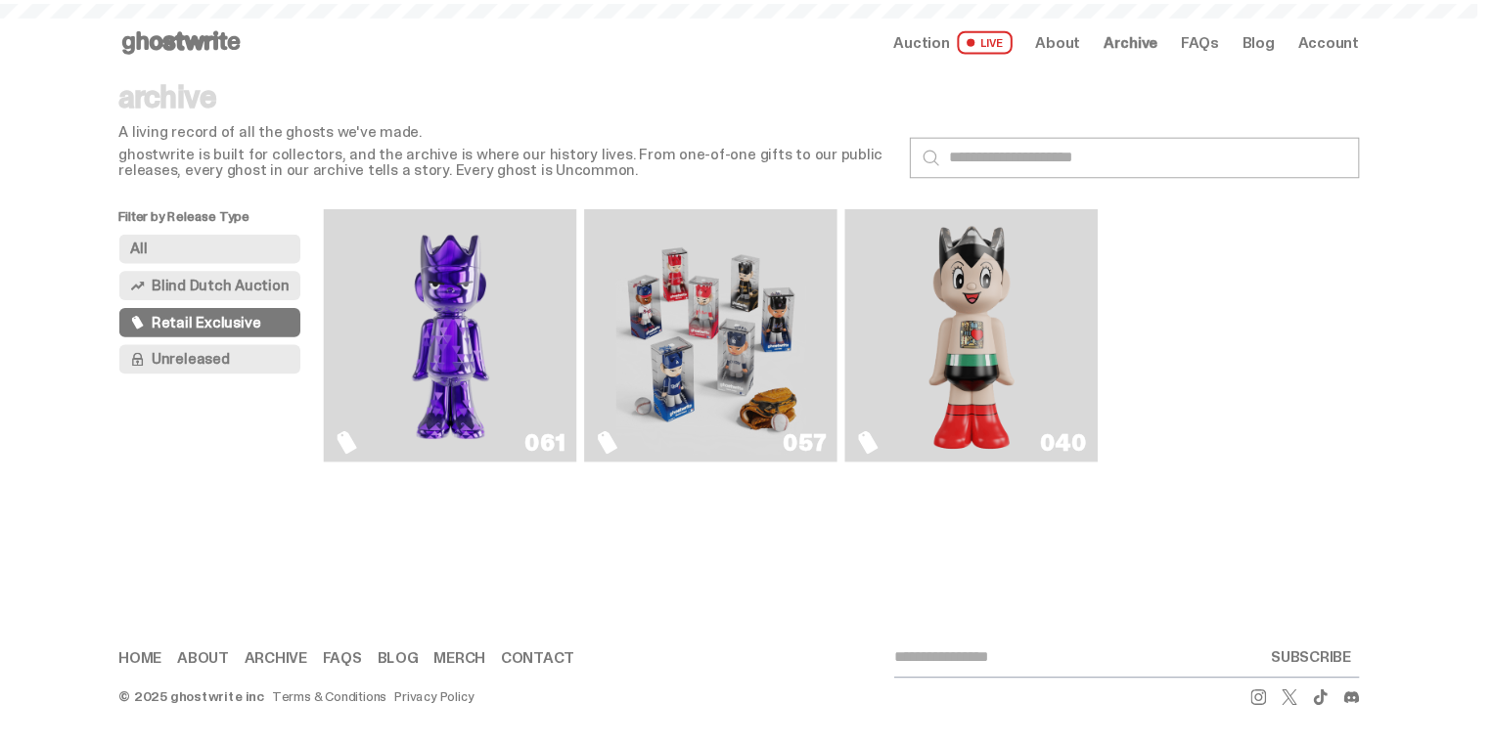
scroll to position [2249, 0]
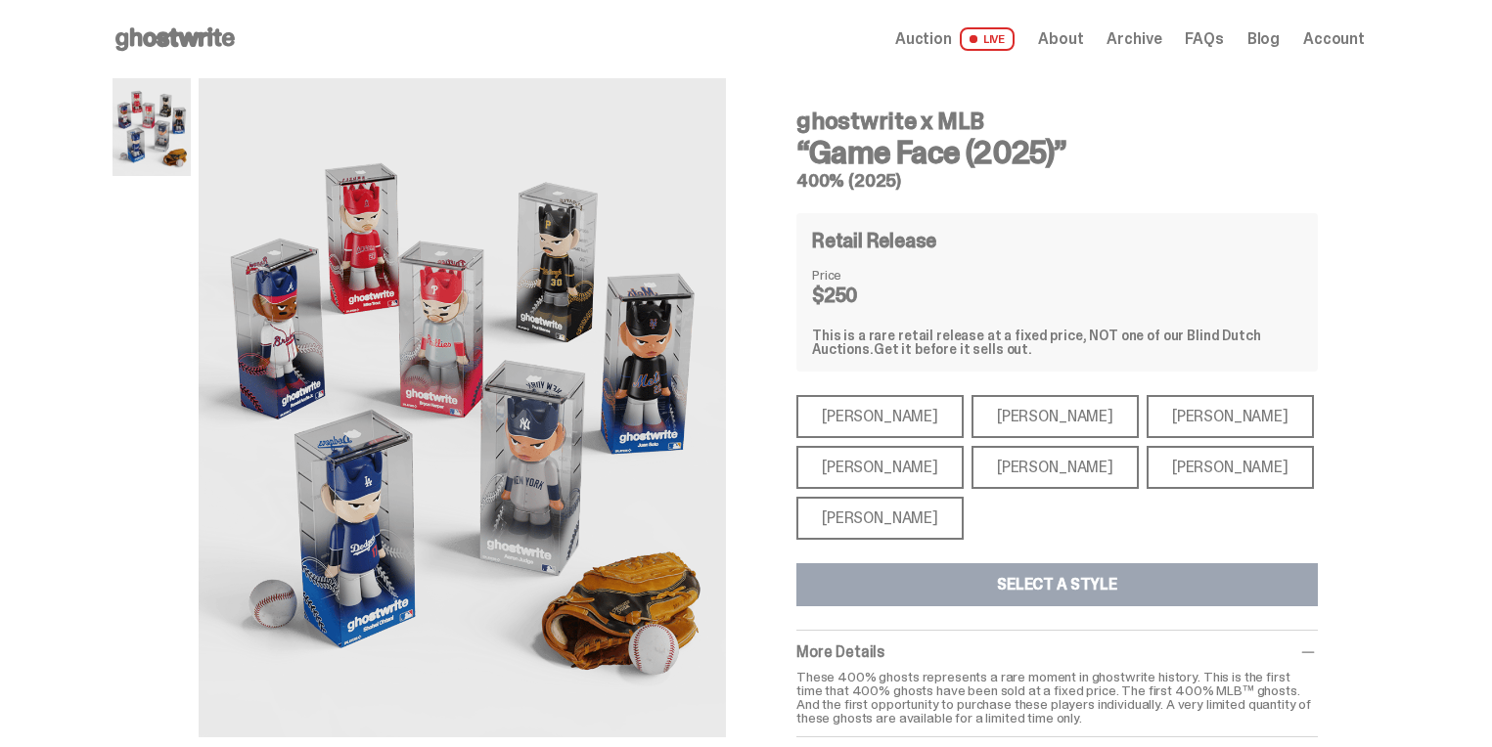
click at [864, 402] on div "[PERSON_NAME]" at bounding box center [879, 416] width 167 height 43
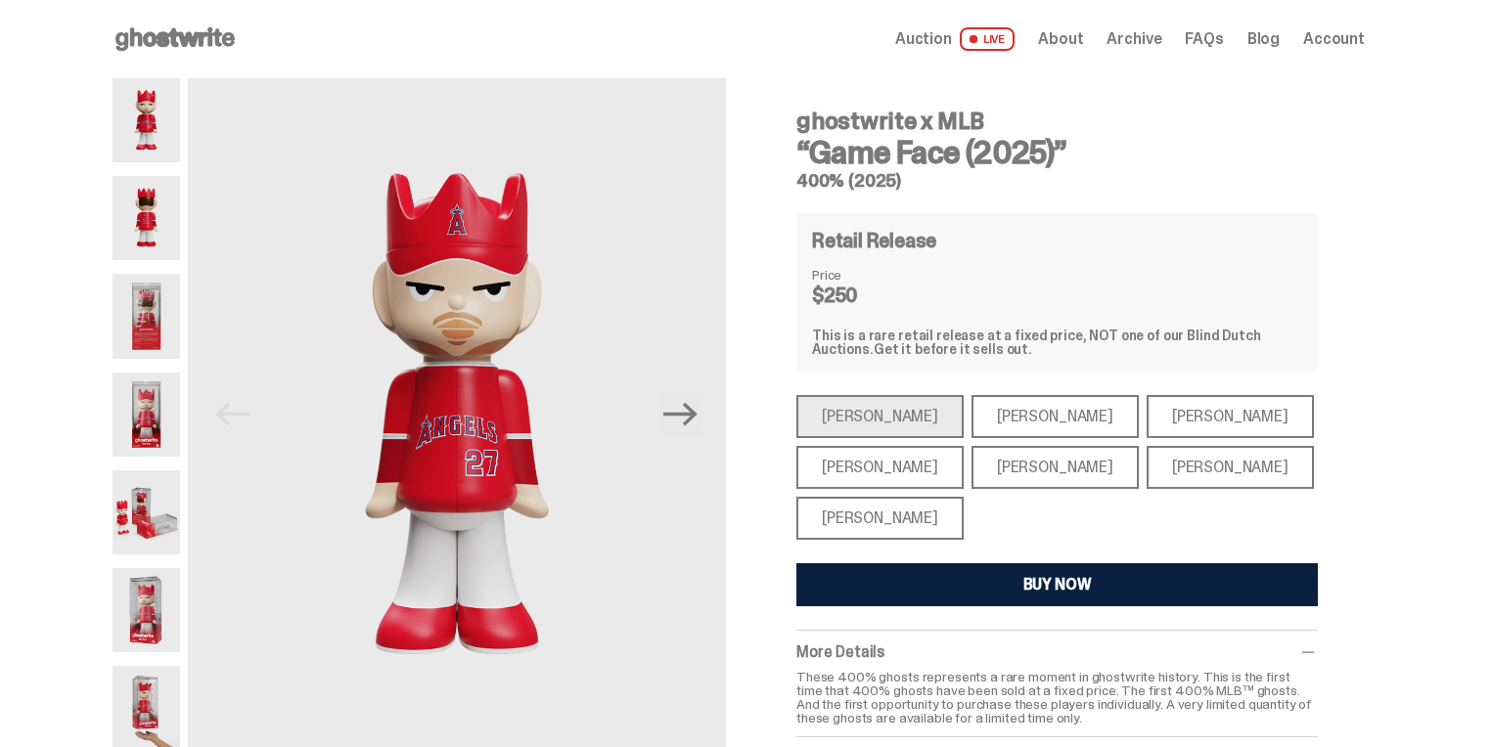
click at [1043, 414] on div "[PERSON_NAME]" at bounding box center [1054, 416] width 167 height 43
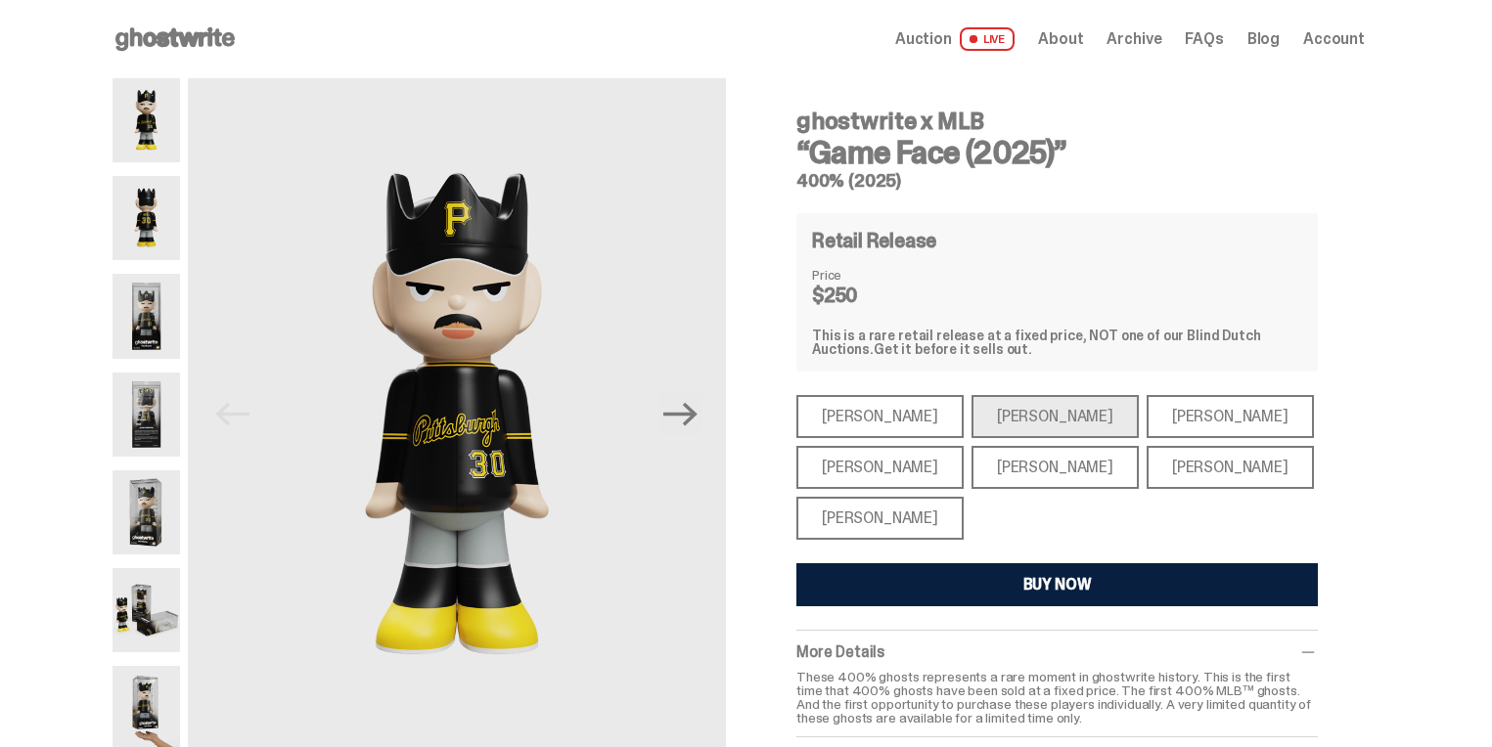
click at [1146, 397] on div "[PERSON_NAME]" at bounding box center [1229, 416] width 167 height 43
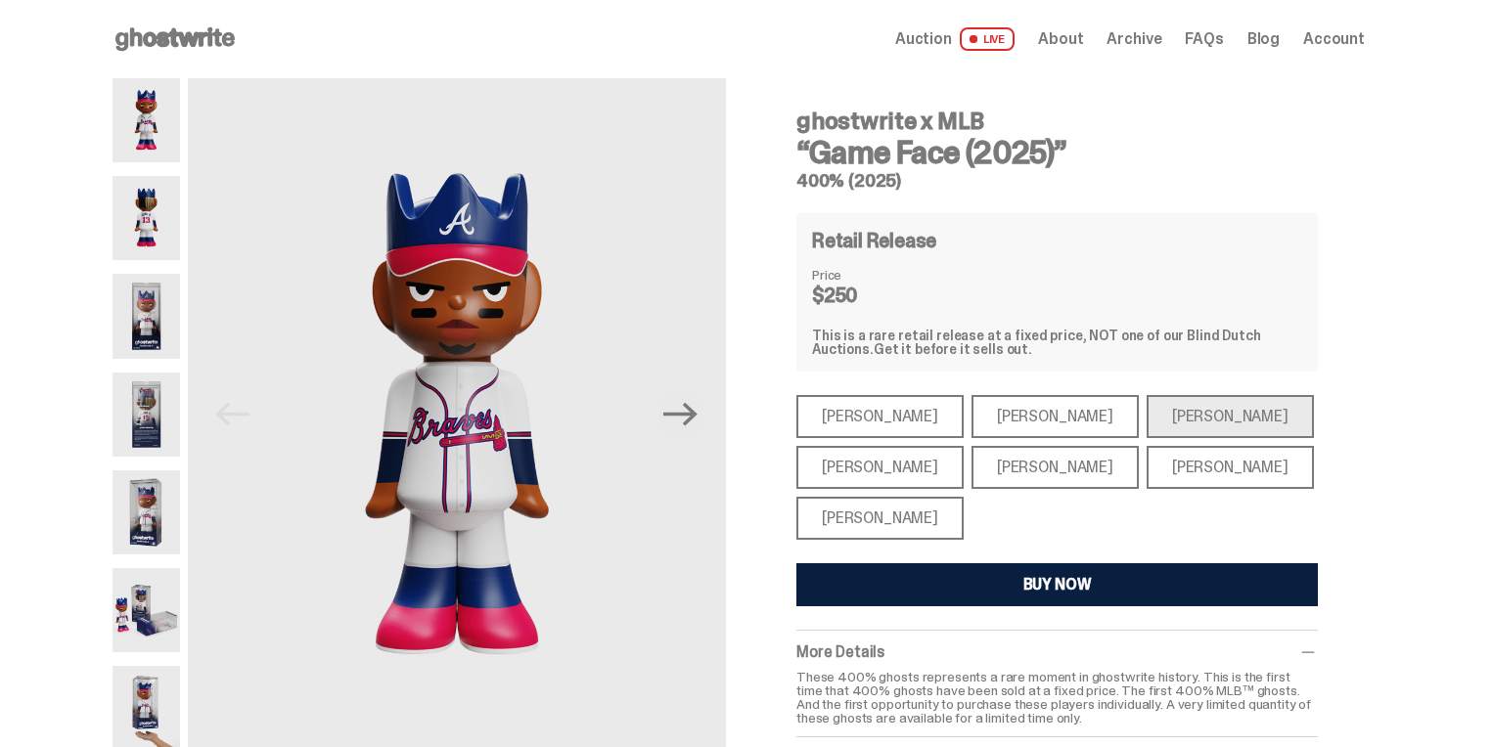
click at [1148, 479] on div "[PERSON_NAME]" at bounding box center [1229, 467] width 167 height 43
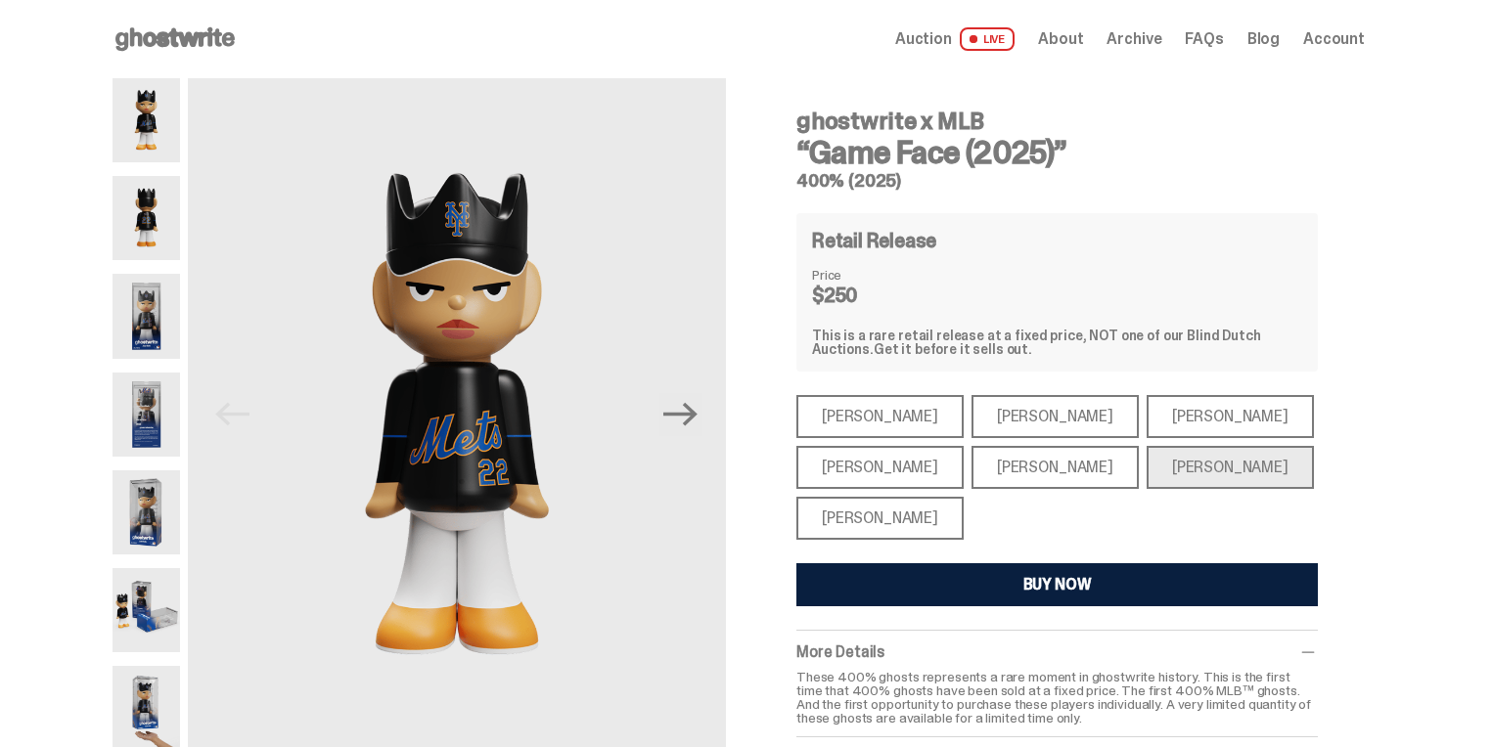
click at [997, 476] on div "[PERSON_NAME]" at bounding box center [1054, 467] width 167 height 43
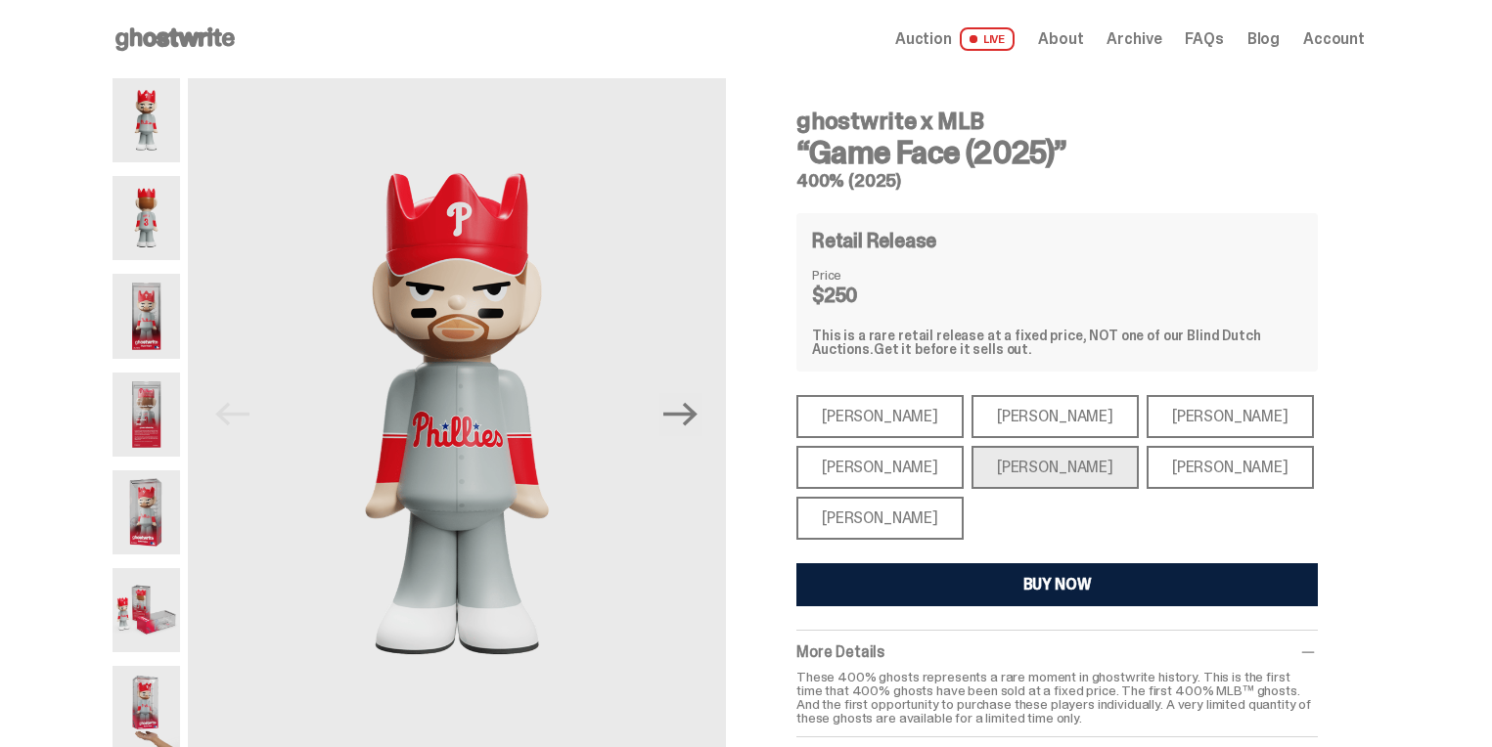
click at [846, 474] on div "[PERSON_NAME]" at bounding box center [879, 467] width 167 height 43
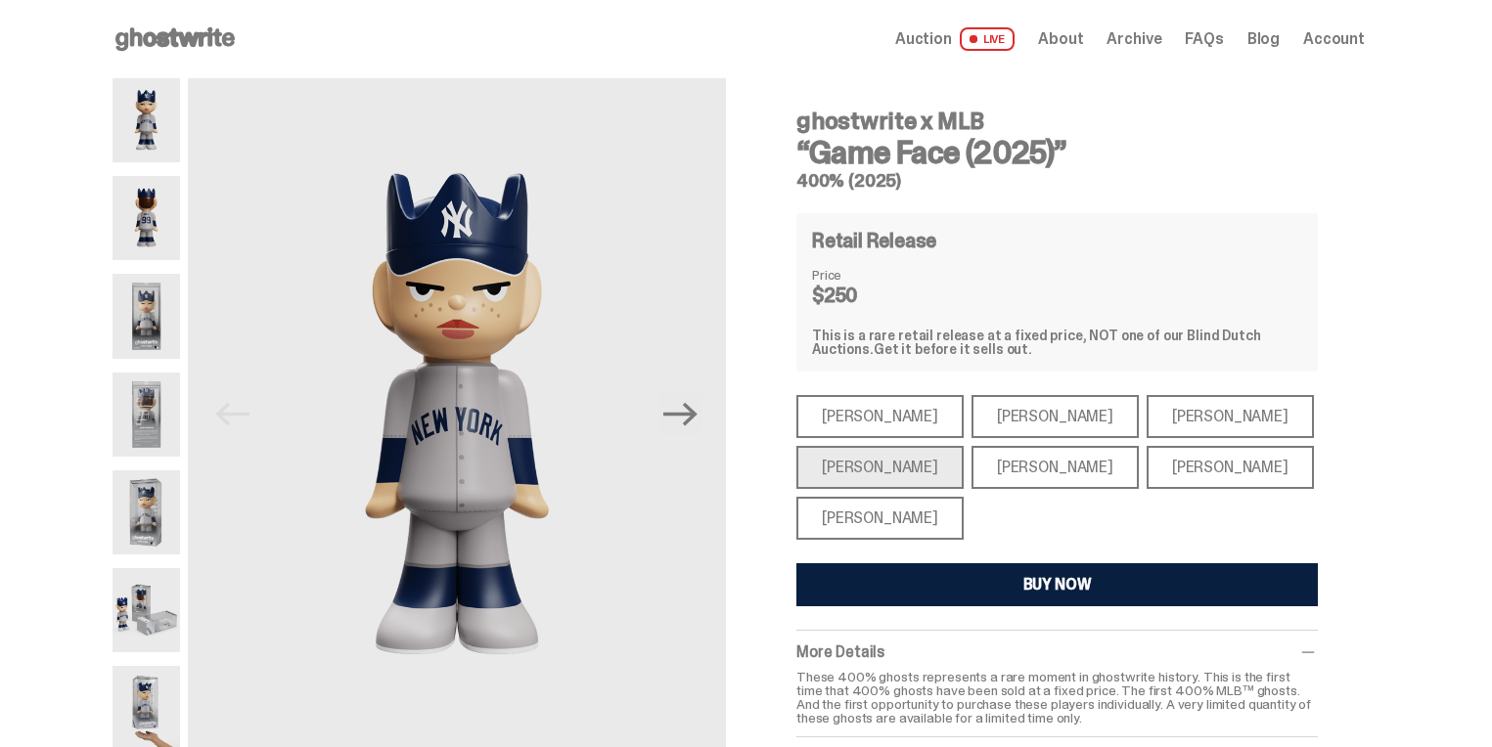
click at [904, 536] on div "[PERSON_NAME]" at bounding box center [879, 518] width 167 height 43
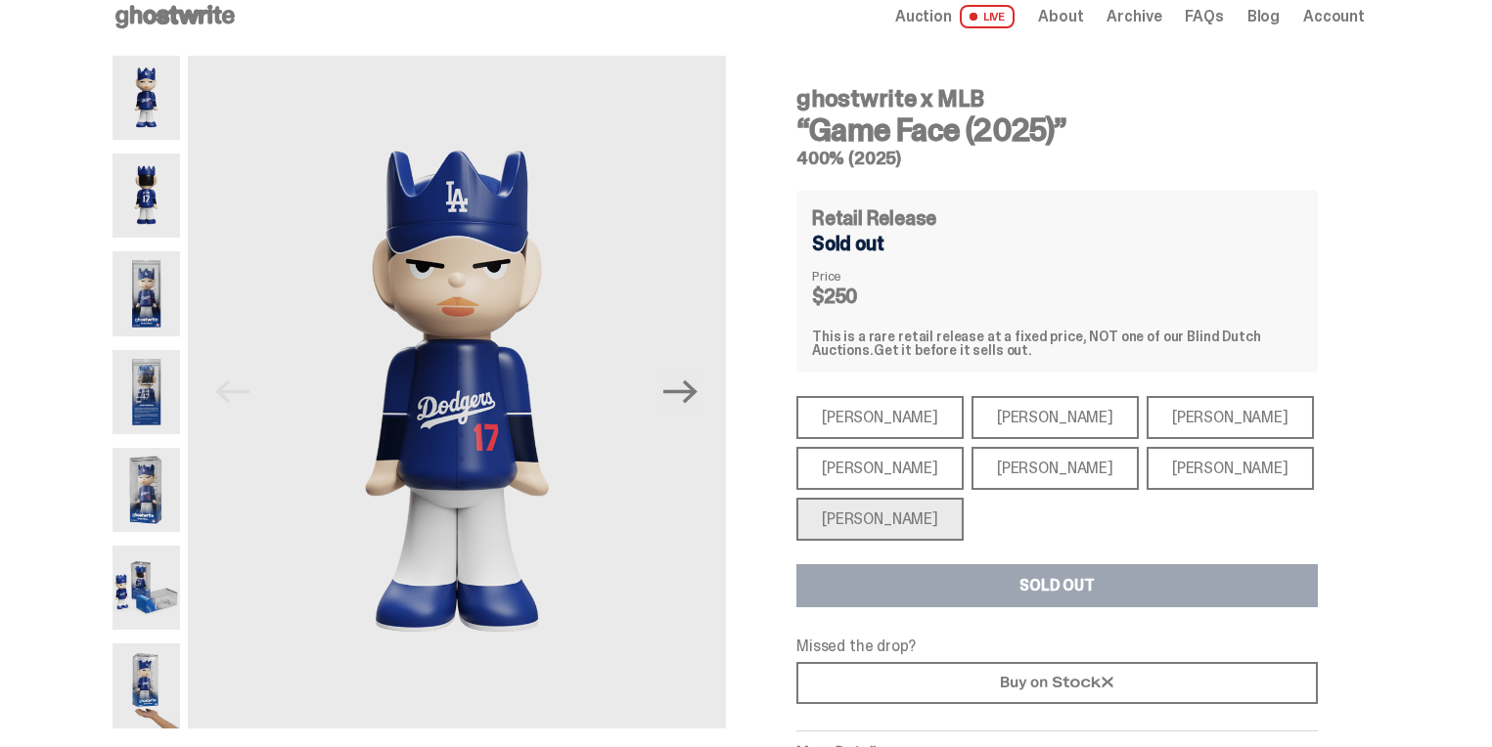
scroll to position [98, 0]
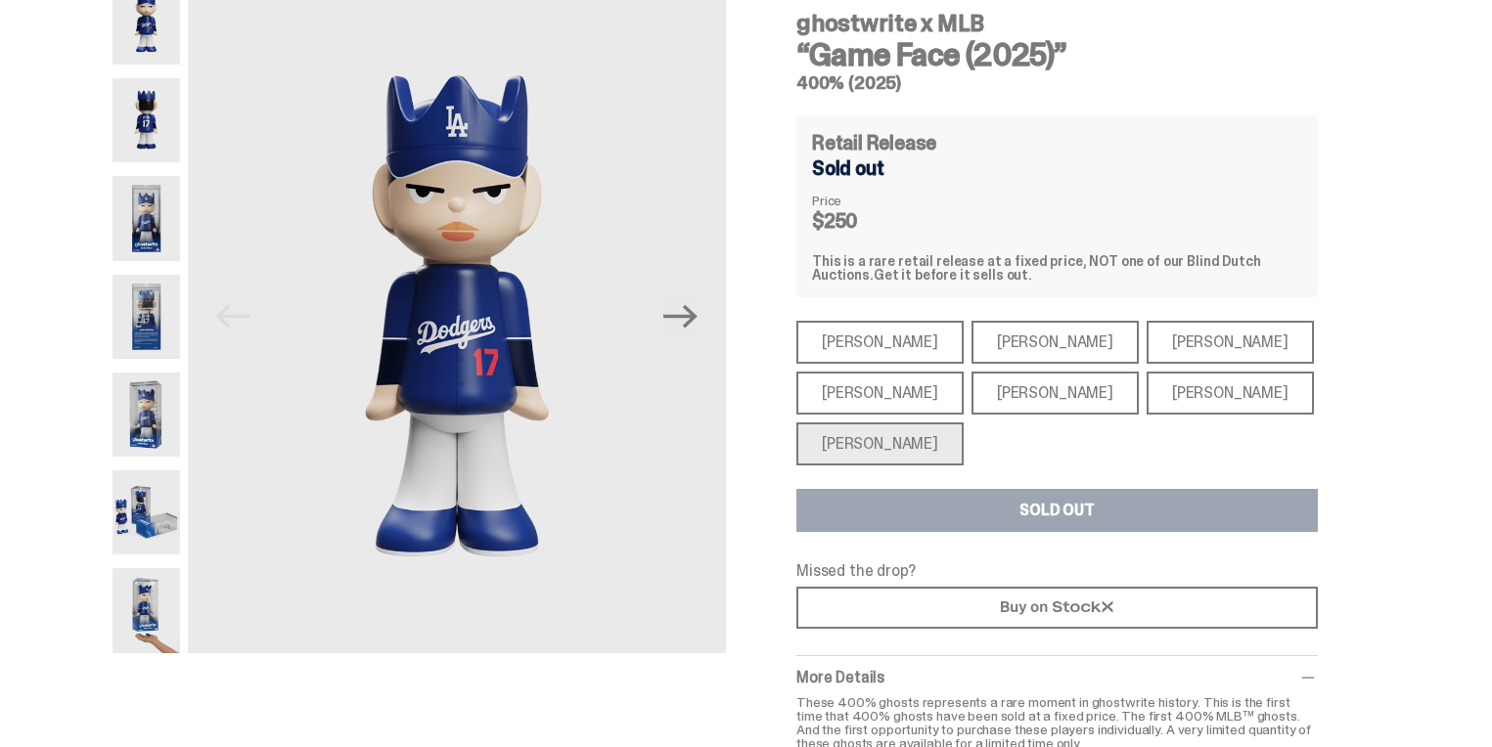
click at [1005, 420] on div "[PERSON_NAME] [PERSON_NAME] [PERSON_NAME] [PERSON_NAME] [PERSON_NAME] [PERSON_N…" at bounding box center [1056, 393] width 521 height 145
click at [1003, 408] on div "[PERSON_NAME]" at bounding box center [1054, 393] width 167 height 43
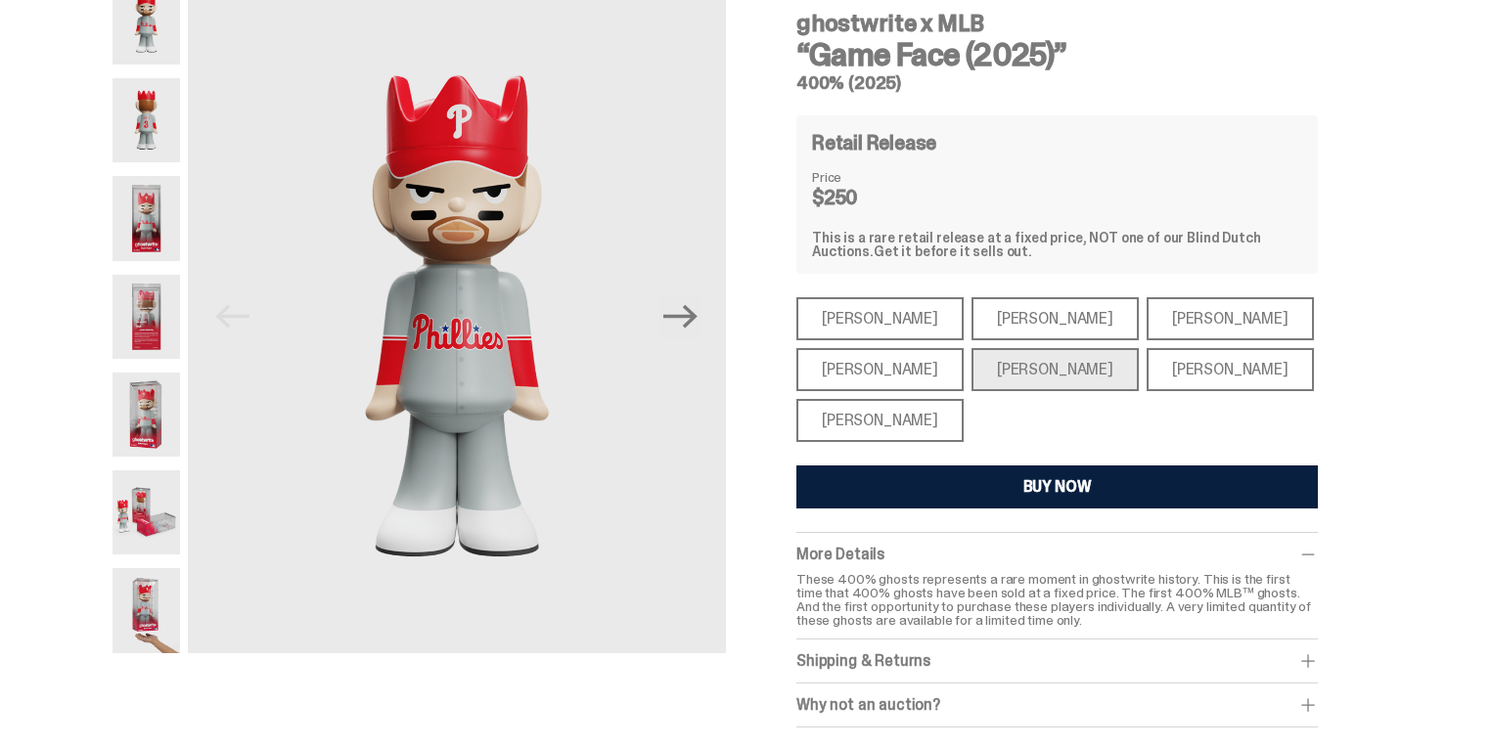
click at [999, 368] on div "[PERSON_NAME]" at bounding box center [1054, 369] width 167 height 43
click at [1047, 483] on div "BUY NOW" at bounding box center [1057, 487] width 68 height 16
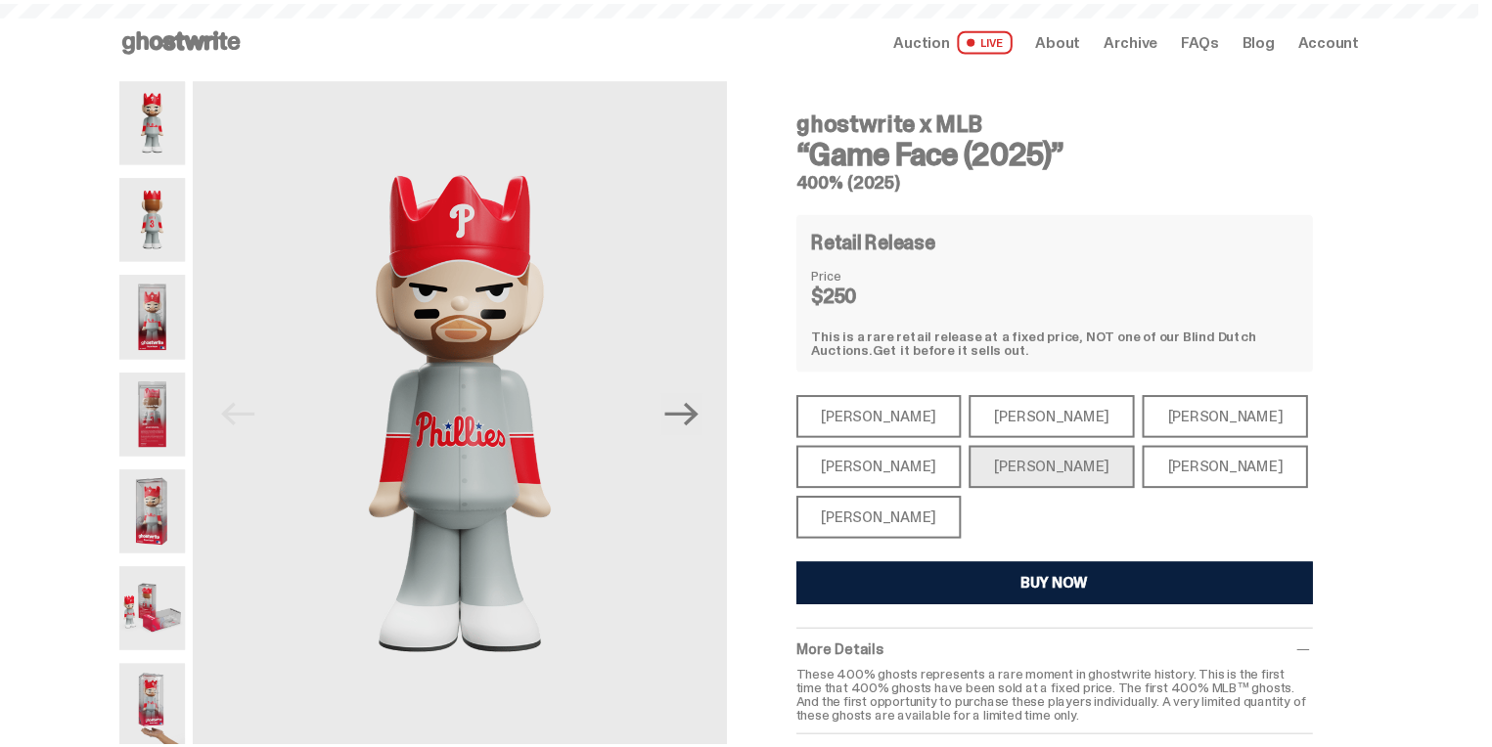
scroll to position [98, 0]
